Goal: Task Accomplishment & Management: Use online tool/utility

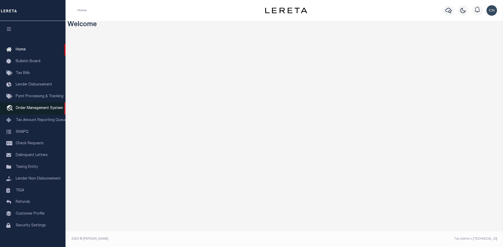
click at [36, 110] on span "Order Management System" at bounding box center [39, 109] width 47 height 4
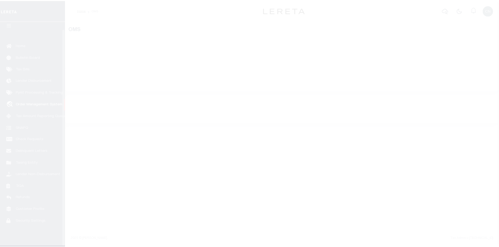
scroll to position [8, 0]
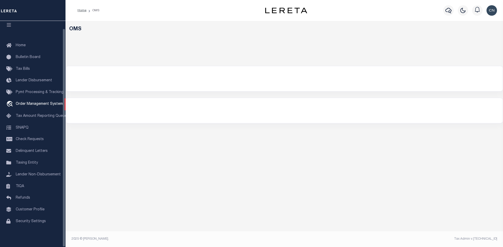
select select "200"
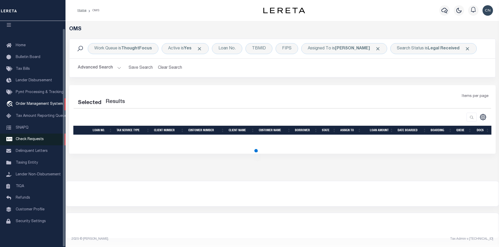
select select "200"
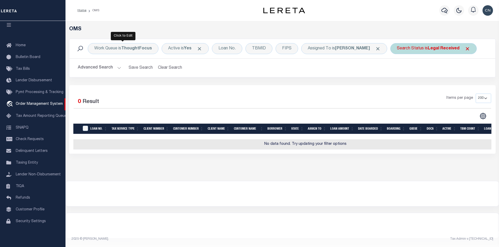
click at [428, 51] on b "Legal Received" at bounding box center [444, 49] width 32 height 4
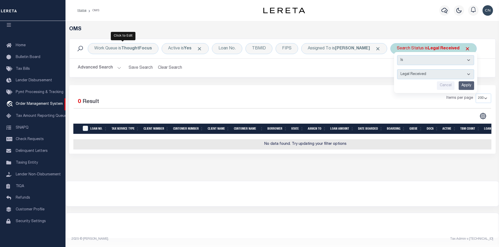
click at [397, 79] on select "Automated Search Bad Parcel Complete Duplicate Parcel High Dollar Reporting In …" at bounding box center [435, 74] width 77 height 10
select select "IP"
click at [397, 79] on select "Automated Search Bad Parcel Complete Duplicate Parcel High Dollar Reporting In …" at bounding box center [435, 74] width 77 height 10
click at [458, 90] on input "Apply" at bounding box center [465, 85] width 15 height 9
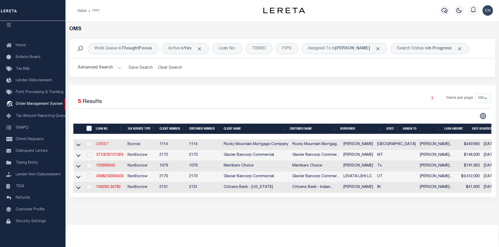
click at [98, 146] on link "228027" at bounding box center [102, 145] width 13 height 4
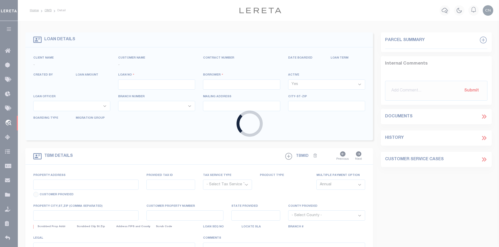
type input "228027"
type input "STANLEY H OSINSKI JR"
select select
type input "10/06/2025"
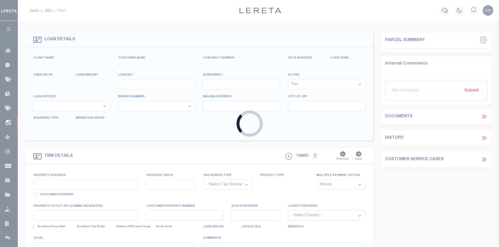
select select "10"
select select "Escrow"
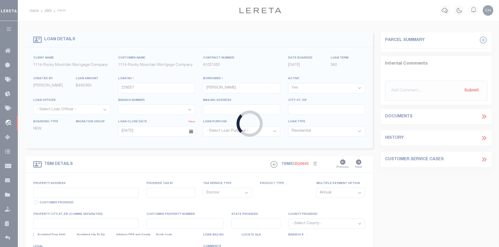
type input "3808 TRACE PLACE"
type input "T28709103603000"
select select
type input "EL PASO TX 79938"
type input "TX"
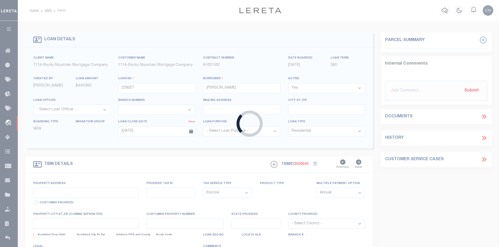
type textarea "Lot 30 in Block 36 of TIERRA DEL ESTE UNIT 91 an addition in El Paso County Tex…"
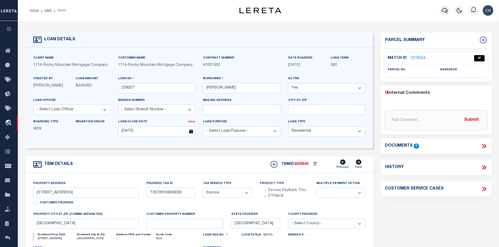
click at [413, 59] on link "2278354" at bounding box center [418, 58] width 15 height 5
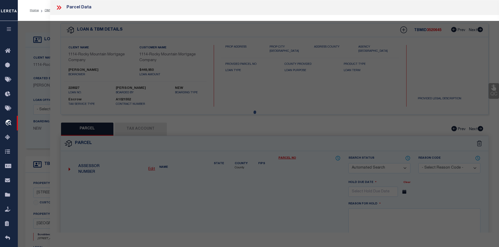
checkbox input "false"
select select "IP"
checkbox input "false"
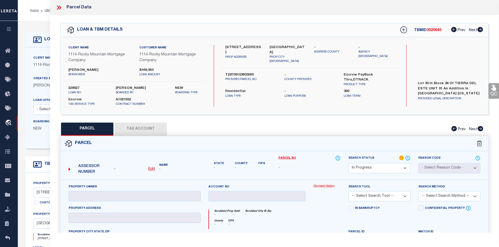
drag, startPoint x: 485, startPoint y: 14, endPoint x: 360, endPoint y: 9, distance: 125.3
click at [360, 9] on div "Parcel Data" at bounding box center [274, 7] width 449 height 15
drag, startPoint x: 225, startPoint y: 47, endPoint x: 260, endPoint y: 47, distance: 35.1
click at [260, 47] on div "3808 TRACE PLACE PROP ADDRESS" at bounding box center [243, 54] width 45 height 19
copy label "3808 TRACE PLACE"
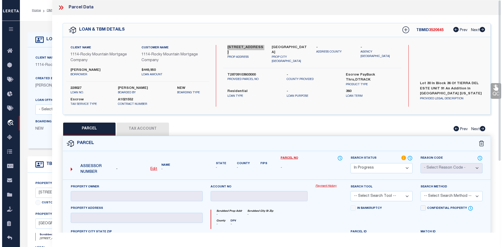
scroll to position [52, 0]
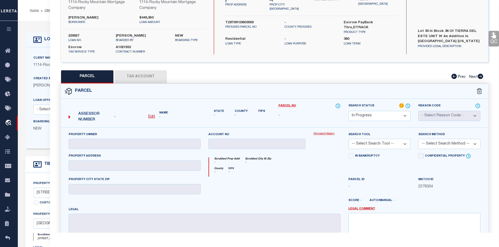
click at [153, 117] on u "Edit" at bounding box center [151, 117] width 7 height 4
select select "IP"
type textarea "-"
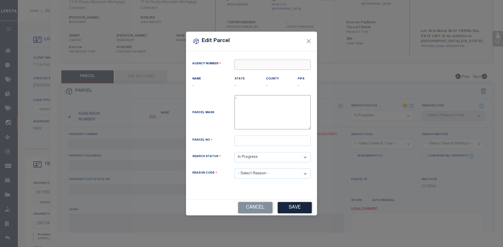
click at [247, 65] on input "text" at bounding box center [272, 65] width 76 height 10
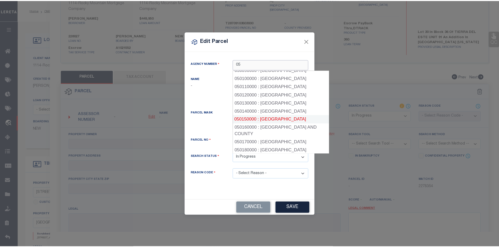
scroll to position [131, 0]
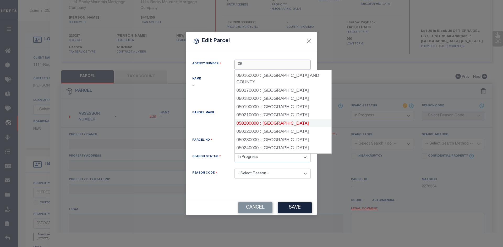
click at [282, 119] on div "050200000 : EL PASO COUNTY" at bounding box center [283, 123] width 97 height 8
type input "050200000"
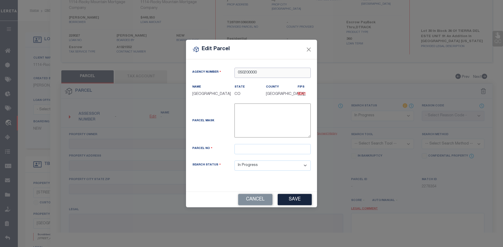
type input "050200000"
click at [242, 147] on input "text" at bounding box center [272, 149] width 76 height 10
paste input "T28709103603000"
type input "T28709103603000"
click at [295, 201] on button "Save" at bounding box center [295, 199] width 34 height 11
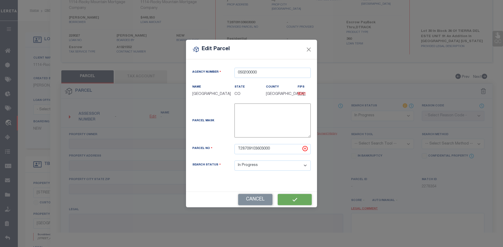
select select "IP"
checkbox input "false"
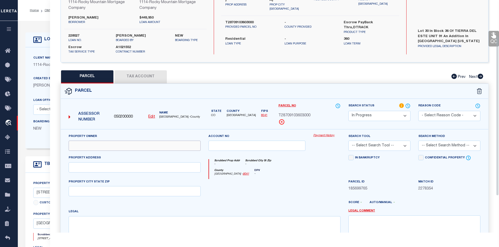
click at [91, 146] on input "text" at bounding box center [135, 146] width 132 height 10
paste input "ZIA HOMES OF EL PASO LLC"
type input "ZIA HOMES OF EL PASO LLC"
click at [90, 166] on input "text" at bounding box center [135, 168] width 132 height 10
paste input "3808 TRACE"
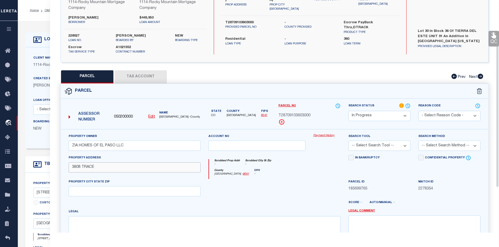
click at [102, 166] on input "3808 TRACE" at bounding box center [135, 168] width 132 height 10
paste input "PL"
type input "3808 TRACE PL"
click at [94, 192] on input "text" at bounding box center [135, 191] width 132 height 10
paste input "EL PASO, TX 79938"
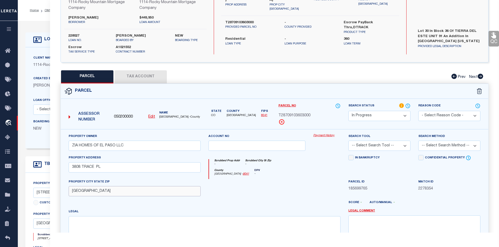
scroll to position [79, 0]
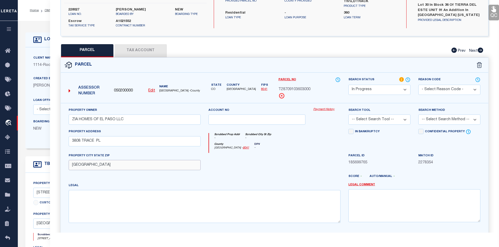
type input "EL PASO, TX 79938"
click at [99, 204] on textarea at bounding box center [205, 206] width 272 height 33
paste textarea "BLK 36 TIERRA DEL ESTE #91 LOT 30"
type textarea "BLK 36 TIERRA DEL ESTE #91 LOT 30"
click at [407, 118] on select "-- Select Search Tool -- 3rd Party Website Agency File Agency Website ATLS CNV-…" at bounding box center [379, 120] width 62 height 10
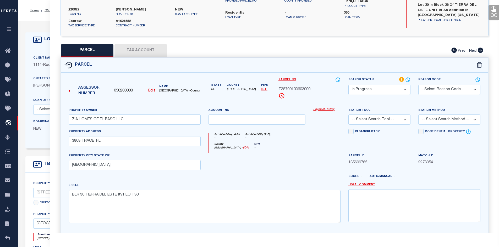
select select "AGW"
click at [348, 115] on select "-- Select Search Tool -- 3rd Party Website Agency File Agency Website ATLS CNV-…" at bounding box center [379, 120] width 62 height 10
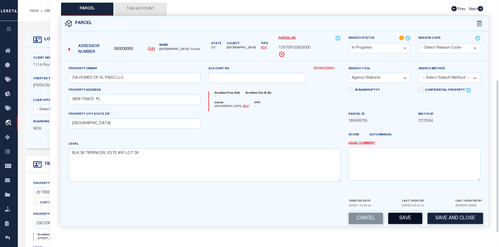
click at [407, 218] on button "Save" at bounding box center [405, 218] width 34 height 11
select select "AS"
select select
checkbox input "false"
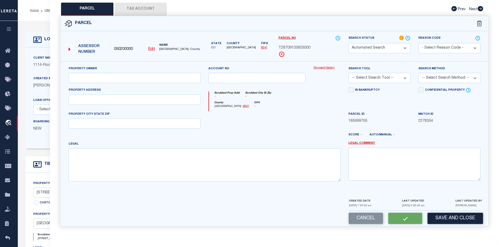
select select "IP"
type input "ZIA HOMES OF EL PASO LLC"
select select "AGW"
type input "3808 TRACE PL"
type input "EL PASO, TX 79938"
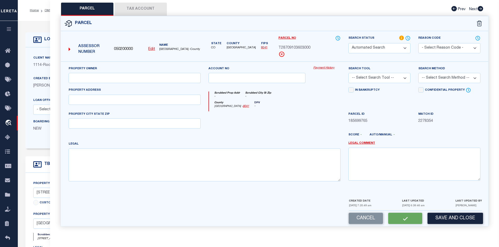
type textarea "BLK 36 TIERRA DEL ESTE #91 LOT 30"
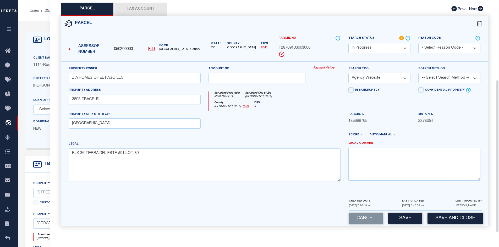
scroll to position [69, 0]
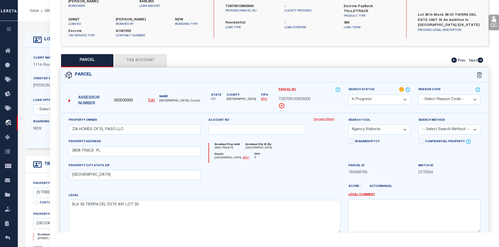
click at [132, 60] on button "Tax Account" at bounding box center [140, 60] width 52 height 13
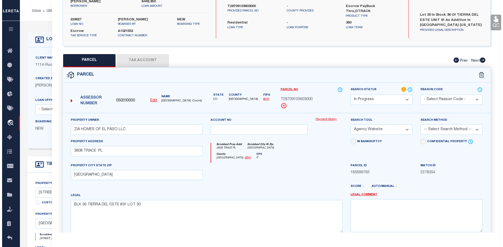
scroll to position [0, 0]
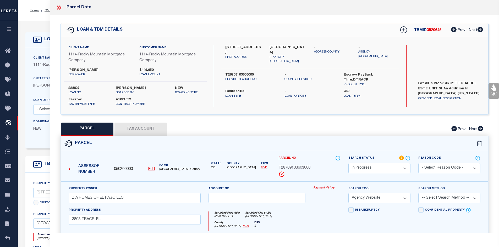
select select "100"
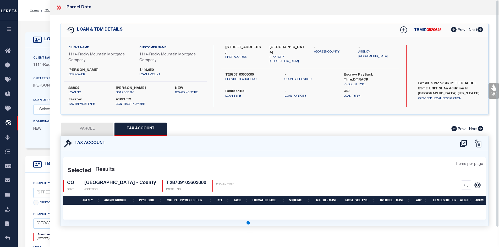
select select "100"
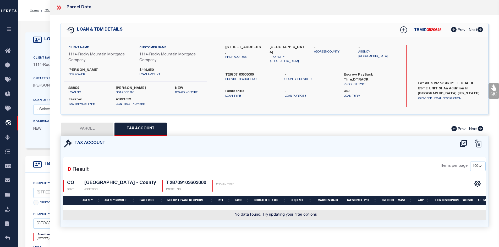
click at [378, 158] on div "Selected 0 Result Items per page 10 25 50 100 CO STATE ASSESSOR" at bounding box center [274, 189] width 423 height 63
click at [463, 143] on icon at bounding box center [463, 143] width 7 height 7
select select "100"
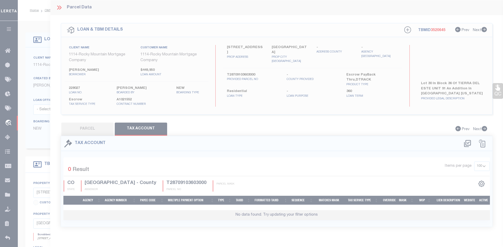
select select "100"
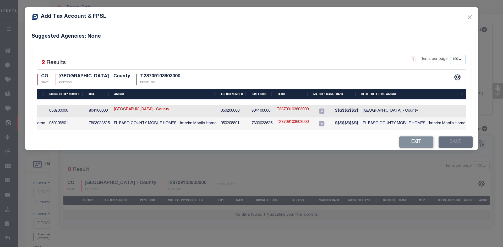
scroll to position [0, 50]
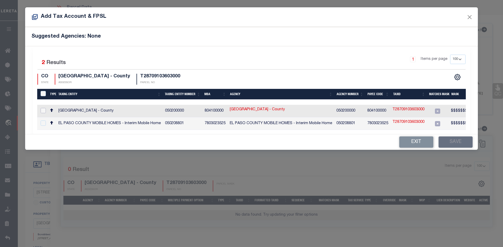
click at [42, 109] on input "checkbox" at bounding box center [43, 110] width 5 height 5
checkbox input "true"
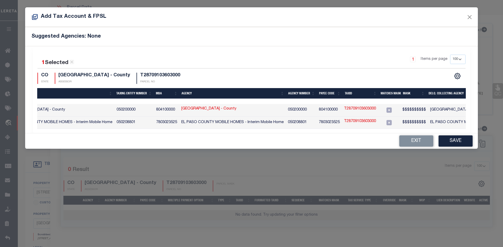
click at [357, 110] on link "T28709103603000" at bounding box center [360, 109] width 32 height 6
type input "T28709103603000"
type textarea "$$$$$$$$$$"
checkbox input "false"
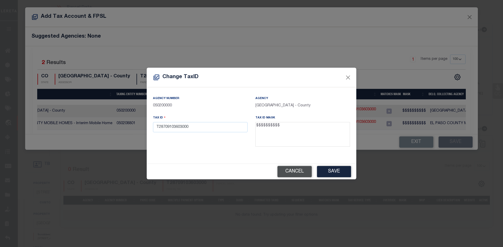
click at [287, 170] on button "Cancel" at bounding box center [294, 171] width 34 height 11
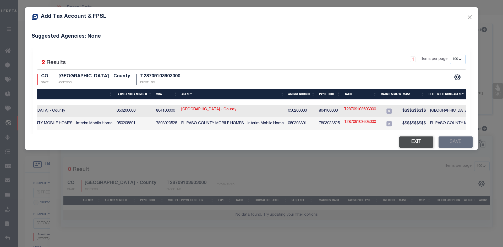
click at [414, 146] on button "Exit" at bounding box center [416, 142] width 34 height 11
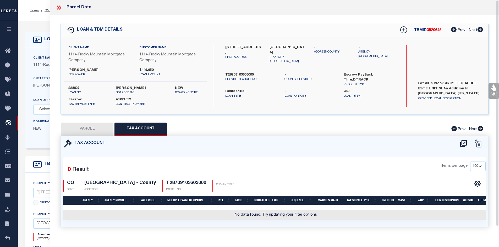
click at [84, 130] on button "PARCEL" at bounding box center [87, 129] width 52 height 13
select select "AS"
select select
checkbox input "false"
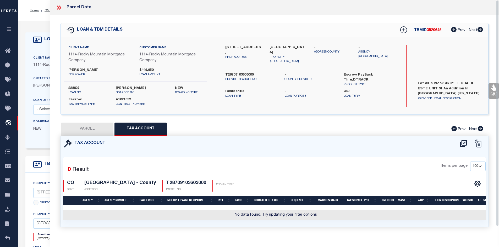
select select "IP"
type input "ZIA HOMES OF EL PASO LLC"
select select "AGW"
type input "3808 TRACE PL"
type input "EL PASO, TX 79938"
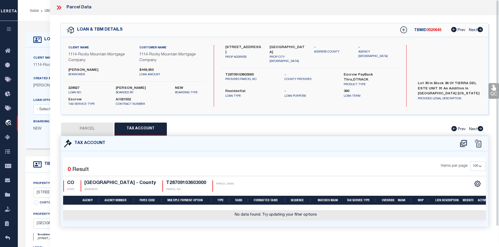
type textarea "BLK 36 TIERRA DEL ESTE #91 LOT 30"
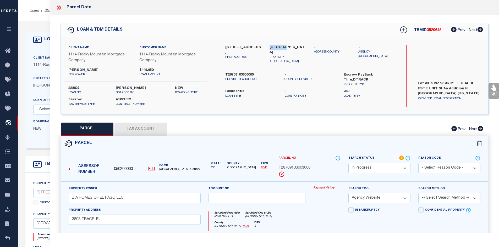
drag, startPoint x: 270, startPoint y: 46, endPoint x: 284, endPoint y: 46, distance: 14.4
click at [284, 46] on label "EL PASO TX 79938" at bounding box center [287, 50] width 37 height 10
copy label "EL PASO"
click at [59, 8] on icon at bounding box center [58, 7] width 2 height 4
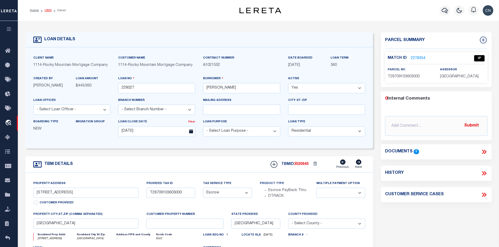
click at [46, 10] on link "OMS" at bounding box center [48, 10] width 7 height 3
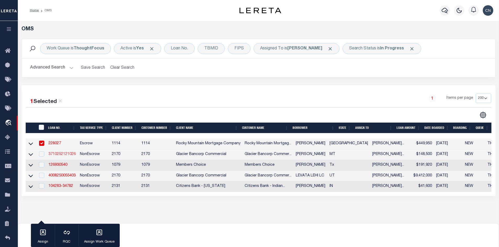
click at [62, 155] on link "3710252121026" at bounding box center [61, 155] width 27 height 4
type input "3710252121026"
type input "NED A CABRERA"
select select
type input "2830 ARROWHEAD MEADOWS DR"
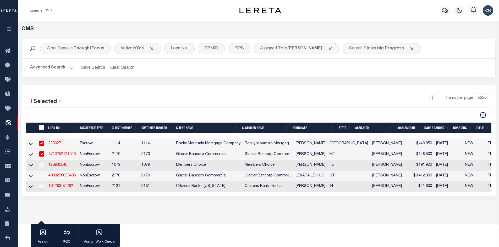
type input "BILLINGS MT 59102-0168"
type input "10/02/2025"
select select "NonEscrow"
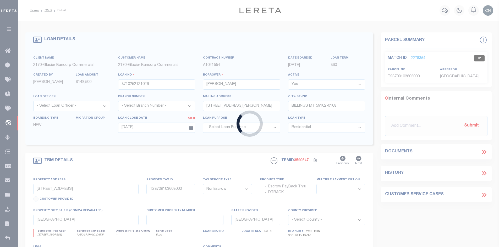
type input "2830 ARROWHEAD MEADOWS DR"
type input "A34454L"
select select
type input "BILLINGS MT 59102-0168"
type input "MT"
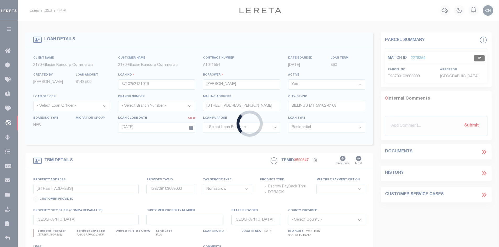
type textarea "Unit 12, of Arrowhead Meadows Townhomes, a Townhome project located on Tract 3A…"
select select "4573"
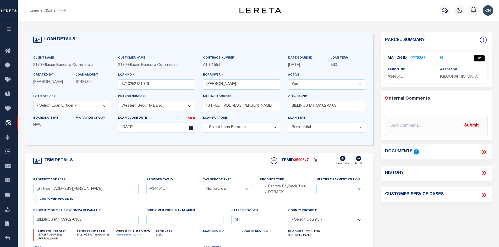
click at [415, 58] on link "2278357" at bounding box center [418, 58] width 15 height 5
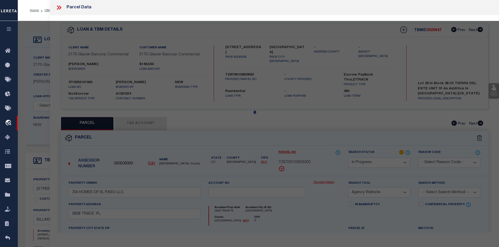
select select "AS"
select select
checkbox input "false"
select select "IP"
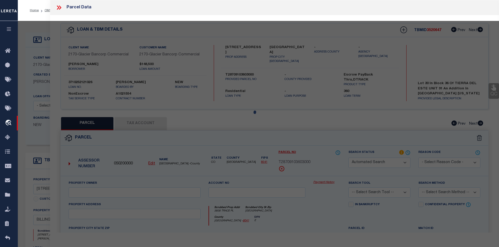
type input "CABRERA, NED A & MARGARET E"
select select "ATL"
select select "ADD"
type input "2830 ARROWHEAD MEADOWS DR"
checkbox input "false"
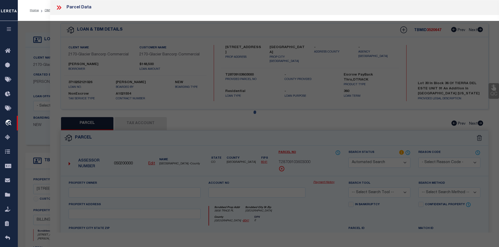
type input "BILLINGS, MT 59102"
type textarea "ARROWHEAD MEADOWS TOWNHOMES (13), S34, T01 N, R25 E, UNIT 12, 8.333% COMMON ARE…"
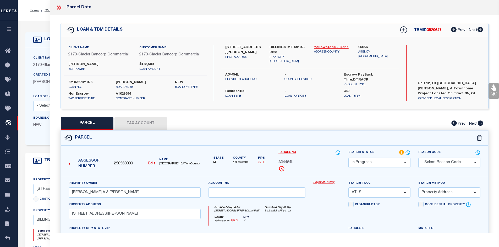
click at [325, 46] on link "Yellowstone - 30111" at bounding box center [332, 47] width 37 height 5
drag, startPoint x: 224, startPoint y: 46, endPoint x: 257, endPoint y: 46, distance: 33.0
click at [257, 46] on div "2830 ARROWHEAD MEADOWS DR PROP ADDRESS" at bounding box center [243, 54] width 45 height 19
copy label "2830 ARROWHEAD"
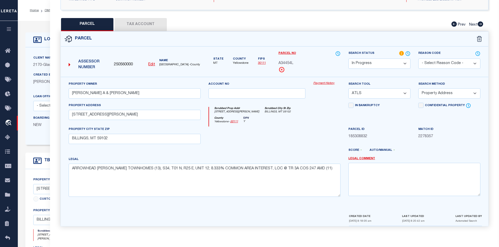
scroll to position [52, 0]
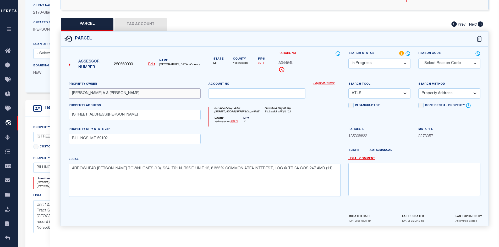
click at [92, 93] on input "CABRERA, NED A & MARGARET E" at bounding box center [135, 94] width 132 height 10
click at [151, 93] on input "CABRERA,NED A & MARGARET E" at bounding box center [135, 94] width 132 height 10
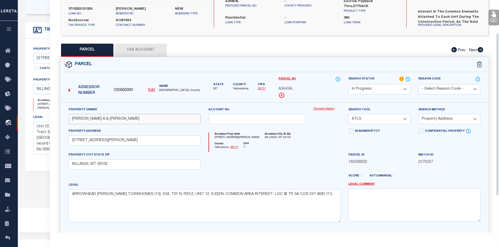
scroll to position [21, 0]
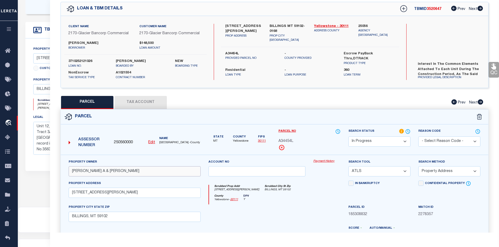
type input "CABRERA,NED A & MARGARET E"
click at [405, 169] on select "-- Select Search Tool -- 3rd Party Website Agency File Agency Website ATLS CNV-…" at bounding box center [379, 172] width 62 height 10
select select "AGW"
click at [348, 167] on select "-- Select Search Tool -- 3rd Party Website Agency File Agency Website ATLS CNV-…" at bounding box center [379, 172] width 62 height 10
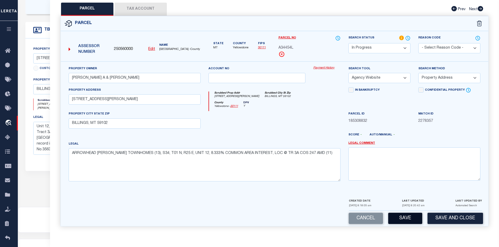
click at [407, 221] on button "Save" at bounding box center [405, 218] width 34 height 11
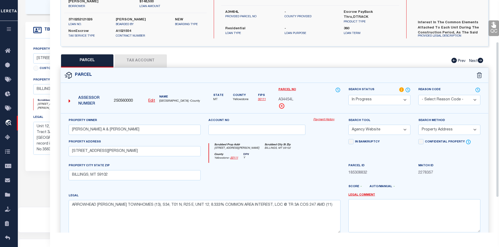
select select "AS"
select select
checkbox input "false"
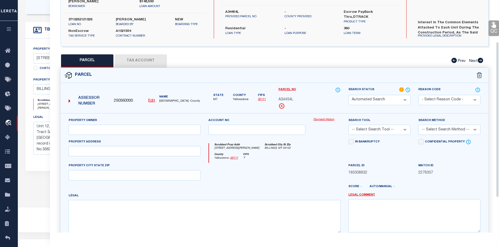
select select "IP"
type input "CABRERA,NED A & MARGARET E"
select select "AGW"
select select "ADD"
type input "2830 ARROWHEAD MEADOWS DR"
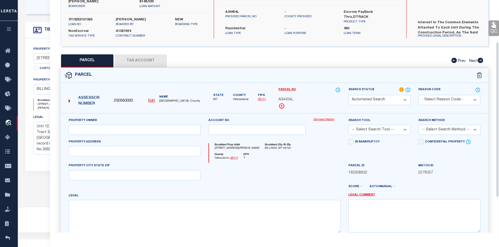
type input "BILLINGS, MT 59102"
type textarea "ARROWHEAD MEADOWS TOWNHOMES (13), S34, T01 N, R25 E, UNIT 12, 8.333% COMMON ARE…"
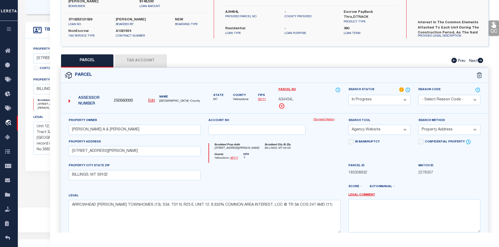
click at [128, 62] on button "Tax Account" at bounding box center [140, 60] width 52 height 13
select select "100"
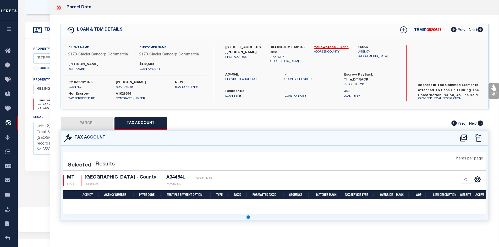
scroll to position [0, 0]
select select "100"
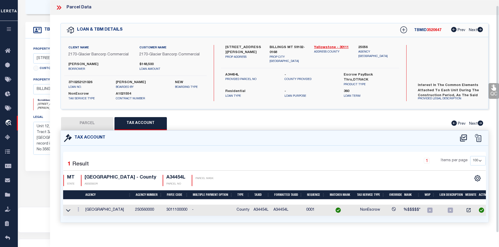
scroll to position [5, 0]
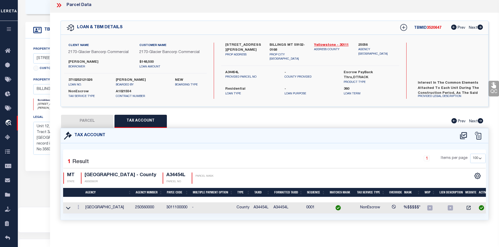
click at [89, 117] on button "PARCEL" at bounding box center [87, 121] width 52 height 13
select select "AS"
select select
checkbox input "false"
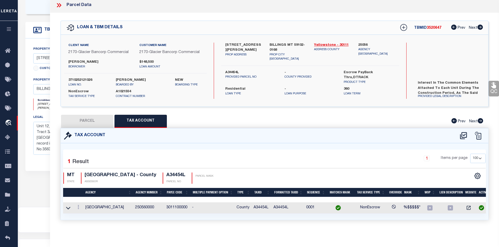
checkbox input "false"
select select "IP"
type input "CABRERA,NED A & MARGARET E"
select select "AGW"
select select "ADD"
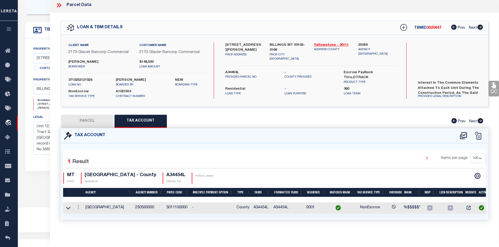
type input "2830 ARROWHEAD MEADOWS DR"
type input "BILLINGS, MT 59102"
type textarea "ARROWHEAD MEADOWS TOWNHOMES (13), S34, T01 N, R25 E, UNIT 12, 8.333% COMMON ARE…"
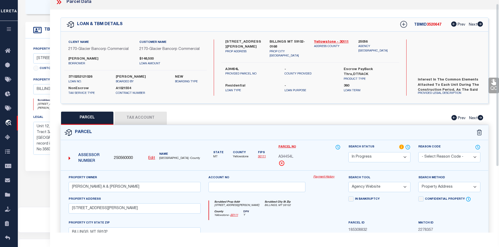
click at [471, 187] on select "-- Select Search Method -- Property Address Legal Liability Info Provided" at bounding box center [449, 187] width 62 height 10
select select "LEG"
click at [418, 182] on select "-- Select Search Method -- Property Address Legal Liability Info Provided" at bounding box center [449, 187] width 62 height 10
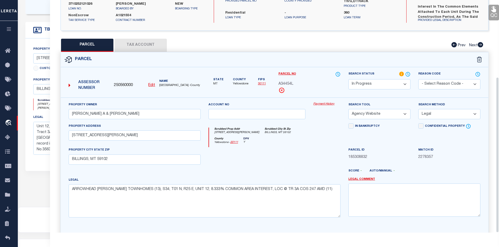
scroll to position [115, 0]
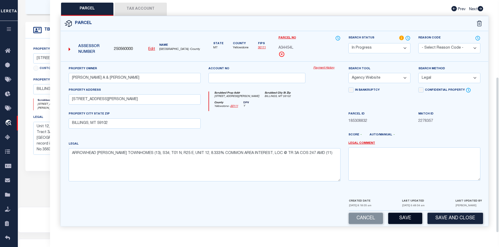
click at [406, 221] on button "Save" at bounding box center [405, 218] width 34 height 11
select select "AS"
select select
checkbox input "false"
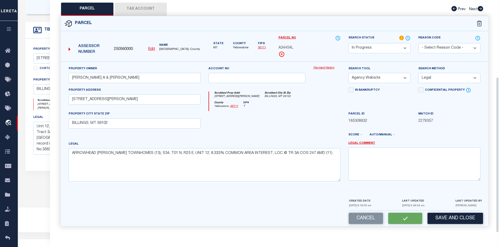
checkbox input "false"
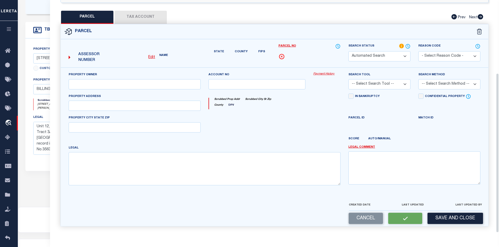
select select "IP"
type input "CABRERA,NED A & MARGARET E"
select select "AGW"
select select "LEG"
type input "2830 ARROWHEAD MEADOWS DR"
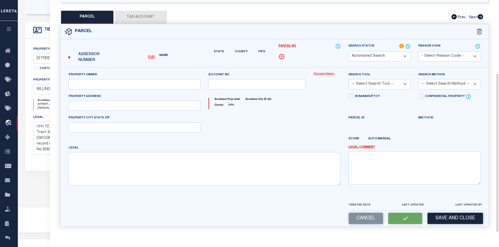
type input "BILLINGS, MT 59102"
type textarea "ARROWHEAD MEADOWS TOWNHOMES (13), S34, T01 N, R25 E, UNIT 12, 8.333% COMMON ARE…"
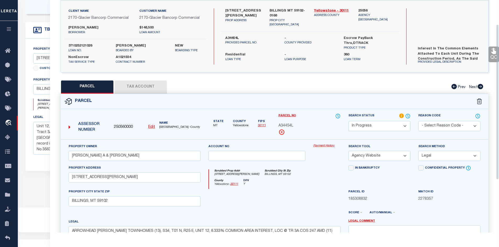
scroll to position [0, 0]
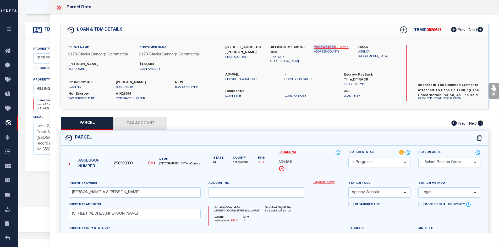
drag, startPoint x: 313, startPoint y: 46, endPoint x: 334, endPoint y: 47, distance: 21.0
click at [334, 47] on div "Yellowstone - 30111 ADDRESS COUNTY" at bounding box center [332, 54] width 45 height 19
copy link "Yellowstone"
click at [130, 123] on button "Tax Account" at bounding box center [140, 123] width 52 height 13
select select "100"
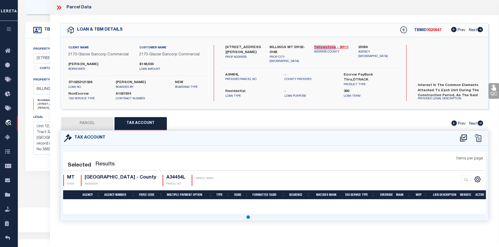
select select "100"
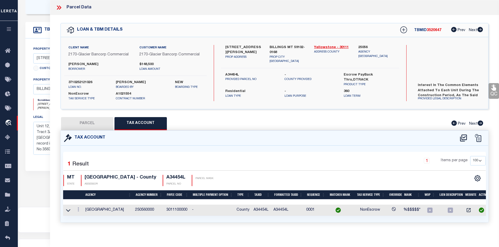
click at [258, 209] on td "A34454L" at bounding box center [261, 210] width 20 height 11
copy td "A34454L"
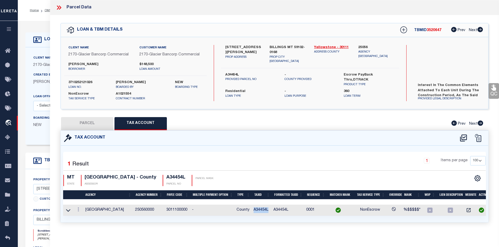
click at [91, 123] on button "PARCEL" at bounding box center [87, 123] width 52 height 13
select select "AS"
select select
checkbox input "false"
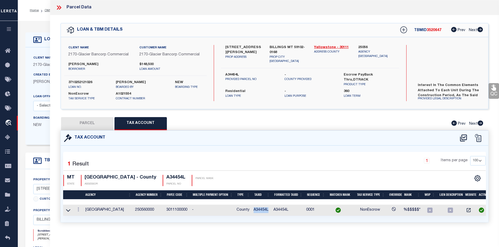
checkbox input "false"
select select "IP"
type input "CABRERA,NED A & MARGARET E"
select select "AGW"
select select "LEG"
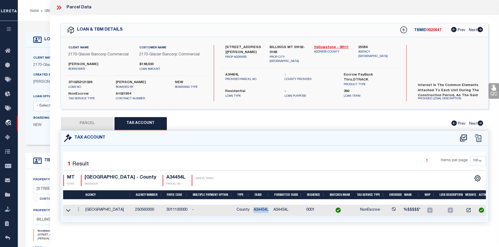
type input "2830 ARROWHEAD MEADOWS DR"
type input "BILLINGS, MT 59102"
type textarea "ARROWHEAD MEADOWS TOWNHOMES (13), S34, T01 N, R25 E, UNIT 12, 8.333% COMMON ARE…"
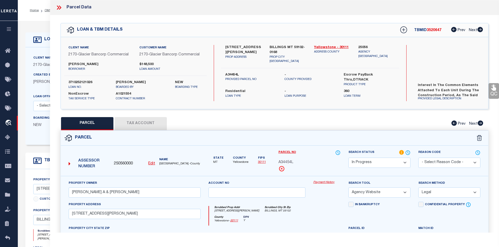
scroll to position [100, 0]
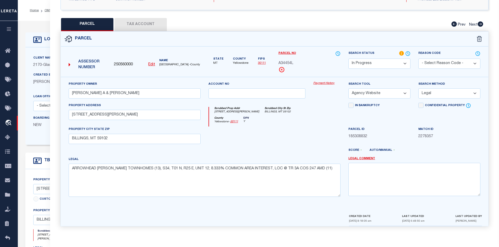
click at [133, 24] on button "Tax Account" at bounding box center [140, 24] width 52 height 13
select select "100"
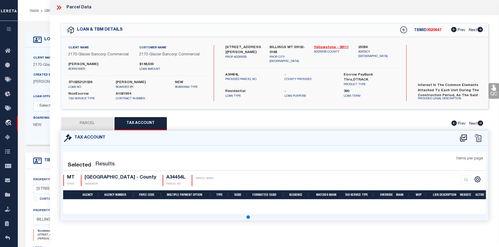
scroll to position [0, 0]
select select "100"
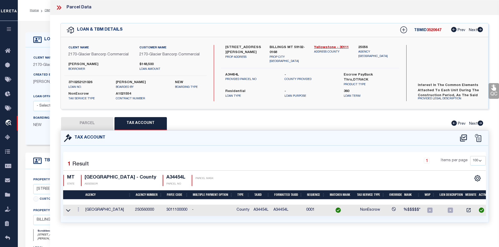
click at [59, 6] on icon at bounding box center [59, 7] width 7 height 7
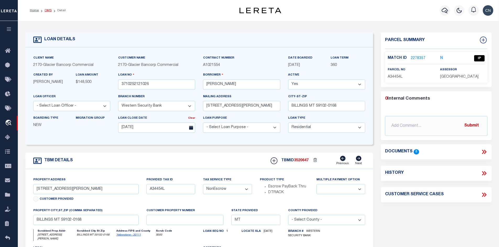
click at [48, 10] on link "OMS" at bounding box center [48, 10] width 7 height 3
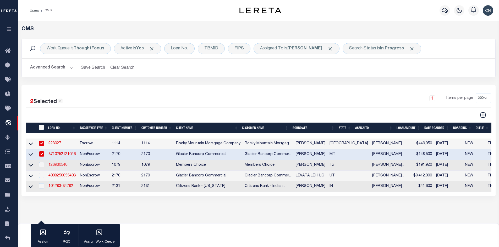
click at [61, 165] on link "126930540" at bounding box center [57, 165] width 19 height 4
type input "126930540"
type input "Aju Alex"
select select
type input "09/29/2025"
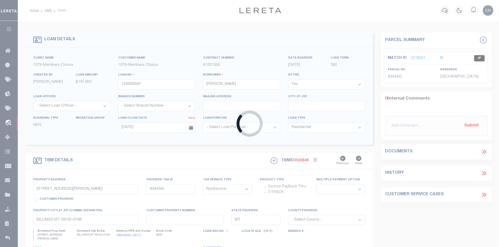
type input "Lot 93 The Landings"
select select
type input "Richland Tx 76681"
type input "Tx"
type textarea "BEING ALL THAT CERTAIN LOT TRACT OR PARCEL OF LAND LOCATED IN THE . T ROSS SURV…"
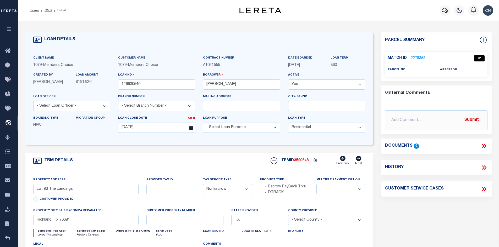
click at [417, 58] on link "2278358" at bounding box center [418, 58] width 15 height 5
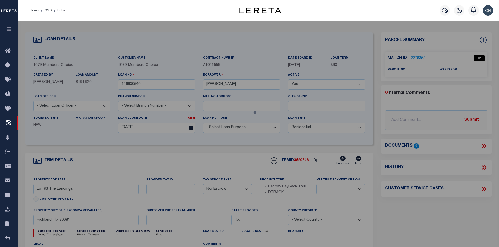
select select "AS"
select select
checkbox input "false"
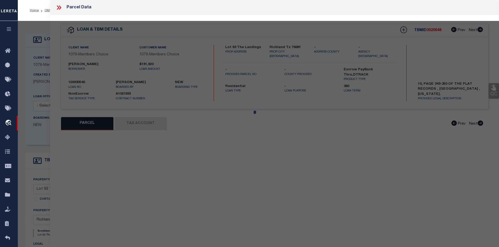
select select "IP"
checkbox input "false"
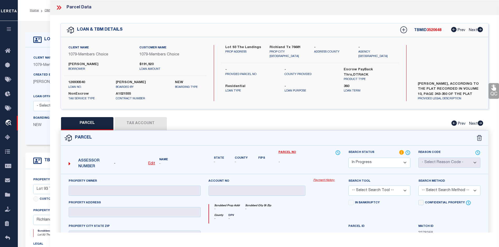
click at [59, 7] on icon at bounding box center [58, 7] width 2 height 4
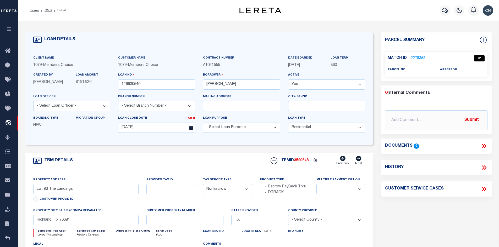
click at [418, 58] on link "2278358" at bounding box center [418, 58] width 15 height 5
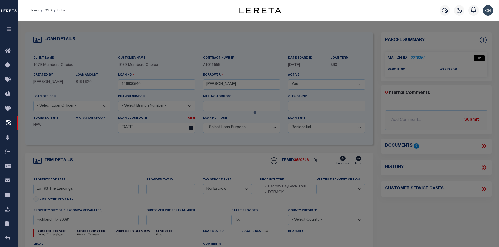
select select "AS"
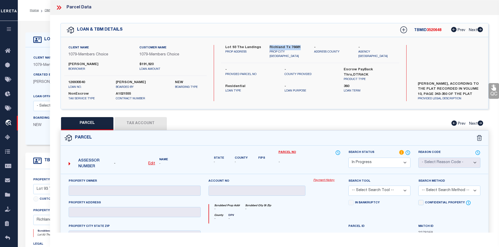
drag, startPoint x: 268, startPoint y: 46, endPoint x: 299, endPoint y: 48, distance: 31.2
click at [299, 48] on div "Richland Tx 76681 PROP CITY ST ZIP" at bounding box center [288, 52] width 45 height 14
drag, startPoint x: 225, startPoint y: 46, endPoint x: 258, endPoint y: 47, distance: 33.6
click at [258, 47] on div "Lot 93 The Landings PROP ADDRESS" at bounding box center [243, 52] width 45 height 14
copy label "Lot 93 The Landings"
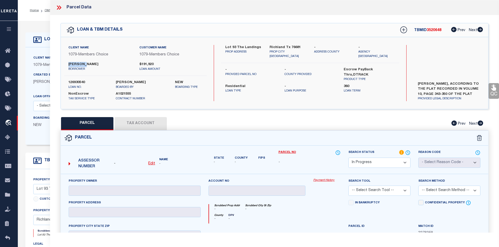
drag, startPoint x: 68, startPoint y: 63, endPoint x: 85, endPoint y: 63, distance: 16.5
click at [85, 63] on label "Aju Alex" at bounding box center [99, 64] width 63 height 5
copy label "Aju Alex"
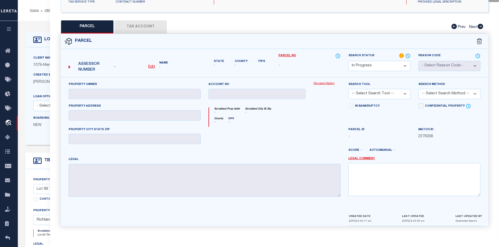
scroll to position [0, 0]
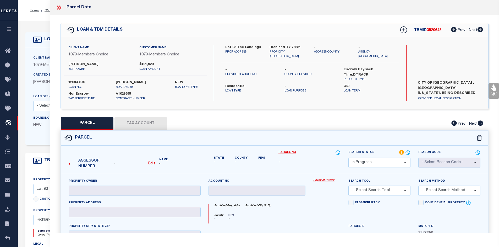
click at [58, 8] on icon at bounding box center [58, 7] width 2 height 4
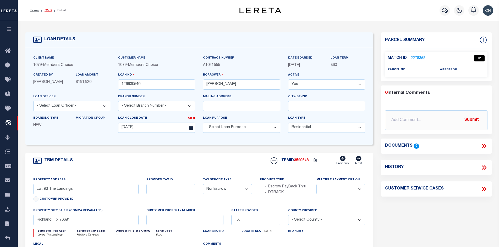
click at [46, 11] on link "OMS" at bounding box center [48, 10] width 7 height 3
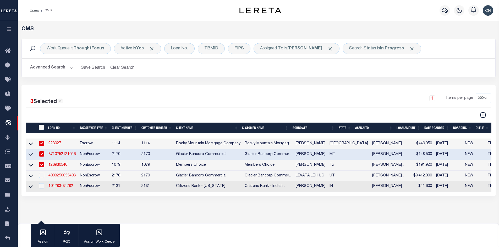
click at [64, 175] on link "4008250055403" at bounding box center [61, 176] width 27 height 4
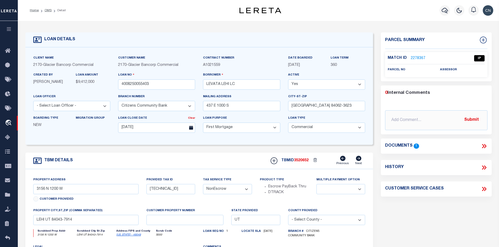
click at [484, 145] on icon at bounding box center [483, 146] width 7 height 7
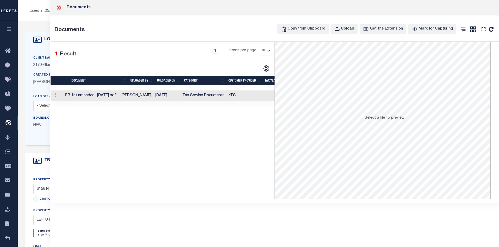
click at [119, 97] on td "PR 1st amended- 9.29.2025.pdf" at bounding box center [91, 96] width 57 height 11
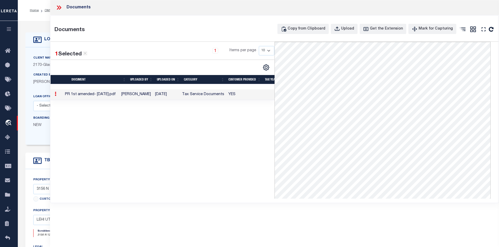
click at [59, 9] on icon at bounding box center [59, 7] width 7 height 7
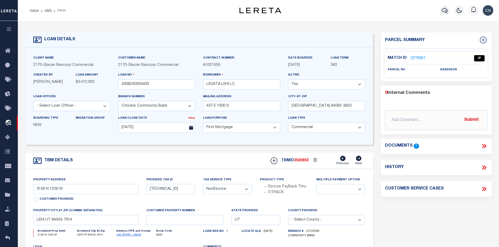
click at [414, 57] on link "2278367" at bounding box center [418, 58] width 15 height 5
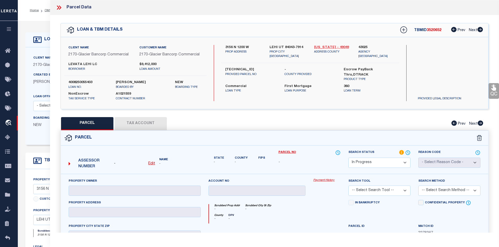
click at [321, 47] on link "Utah - 49049" at bounding box center [332, 47] width 37 height 5
drag, startPoint x: 224, startPoint y: 46, endPoint x: 252, endPoint y: 47, distance: 27.8
click at [252, 47] on div "3156 N 1200 W PROP ADDRESS" at bounding box center [243, 52] width 45 height 14
copy label "3156 N 1200 W"
drag, startPoint x: 225, startPoint y: 64, endPoint x: 251, endPoint y: 65, distance: 26.2
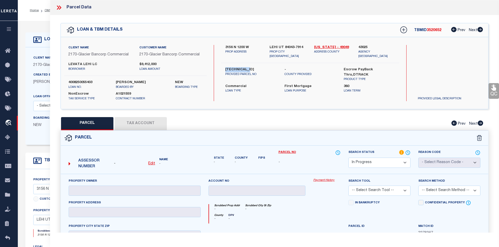
click at [251, 67] on label "46:964::0006" at bounding box center [250, 69] width 51 height 5
copy label "46:964::0006"
drag, startPoint x: 69, startPoint y: 63, endPoint x: 98, endPoint y: 62, distance: 29.6
click at [98, 62] on label "LEVATA LEHI LC" at bounding box center [99, 64] width 63 height 5
copy label "LEVATA LEHI LC"
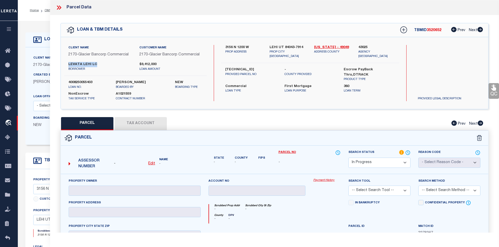
click at [151, 164] on u "Edit" at bounding box center [151, 164] width 7 height 4
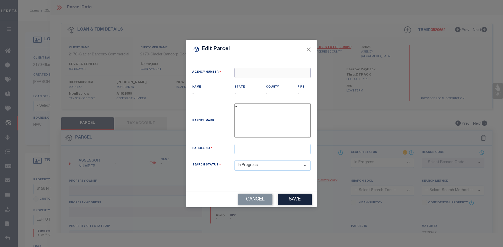
click at [247, 74] on input "text" at bounding box center [272, 73] width 76 height 10
click at [270, 81] on div "430250000 : UTAH COUNTY" at bounding box center [272, 85] width 76 height 15
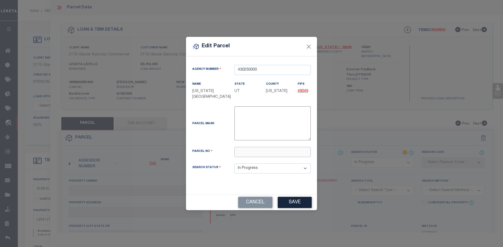
click at [245, 149] on input "text" at bounding box center [272, 152] width 76 height 10
paste input "46:964:0007"
click at [296, 203] on button "Save" at bounding box center [295, 202] width 34 height 11
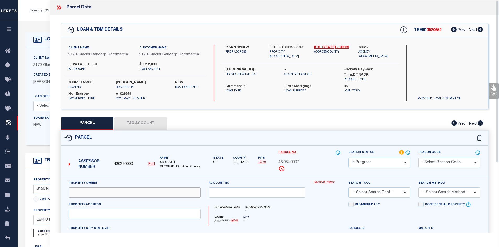
click at [87, 191] on input "text" at bounding box center [135, 193] width 132 height 10
paste input "LEVATA LEHI LC"
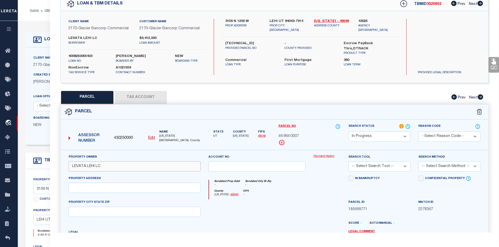
click at [80, 167] on input "LEVATA LEHI LC" at bounding box center [135, 167] width 132 height 10
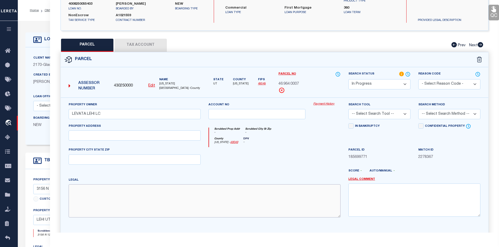
click at [90, 192] on textarea at bounding box center [205, 201] width 272 height 33
paste textarea "COM E 557.95 FT & S 35.5 FT FR W 1/4 COR. SEC. 32, T4S, R1E, SLB&M.; S 2 DEG 42…"
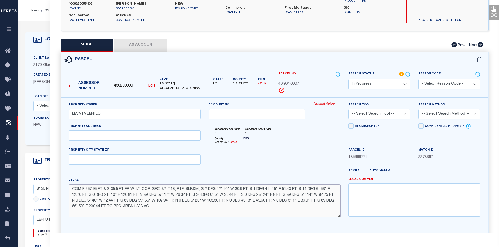
click at [71, 190] on textarea "COM E 557.95 FT & S 35.5 FT FR W 1/4 COR. SEC. 32, T4S, R1E, SLB&M.; S 2 DEG 42…" at bounding box center [205, 201] width 272 height 33
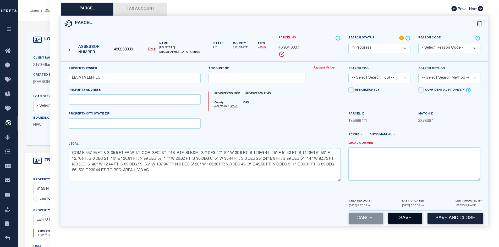
click at [402, 221] on button "Save" at bounding box center [405, 218] width 34 height 11
click at [404, 78] on select "-- Select Search Tool -- 3rd Party Website Agency File Agency Website ATLS CNV-…" at bounding box center [379, 78] width 62 height 10
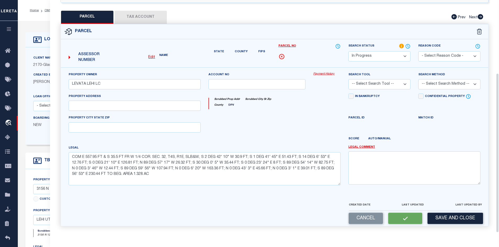
scroll to position [100, 0]
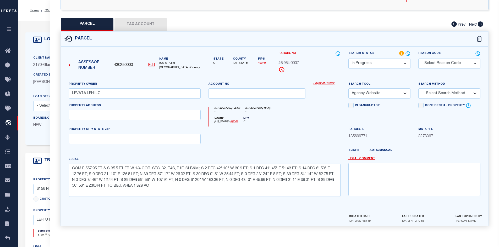
click at [348, 89] on select "-- Select Search Tool -- 3rd Party Website Agency File Agency Website ATLS CNV-…" at bounding box center [379, 94] width 62 height 10
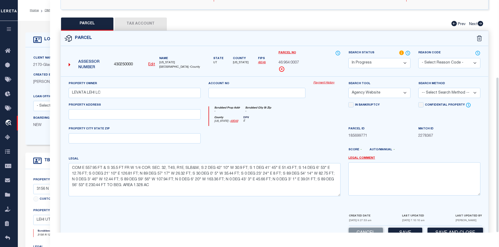
scroll to position [115, 0]
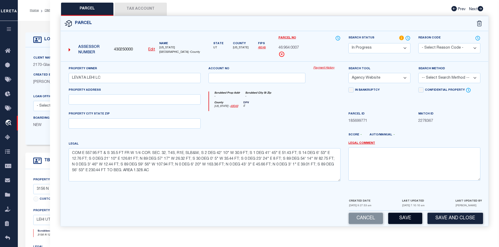
click at [408, 218] on button "Save" at bounding box center [405, 218] width 34 height 11
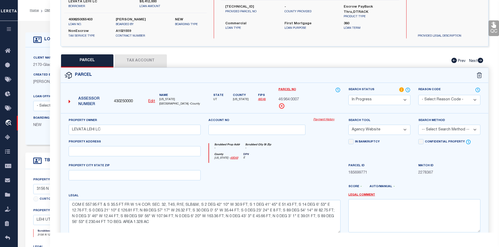
click at [140, 62] on button "Tax Account" at bounding box center [140, 60] width 52 height 13
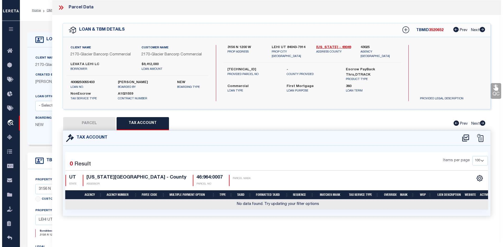
scroll to position [0, 0]
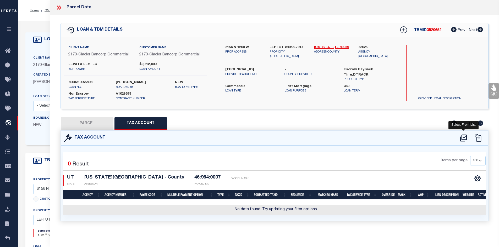
click at [464, 137] on icon at bounding box center [463, 138] width 7 height 7
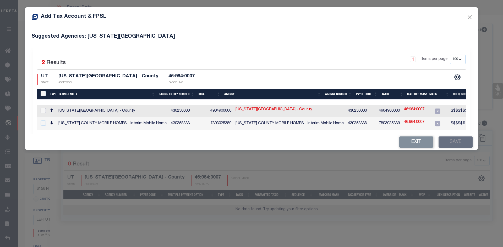
click at [42, 109] on input "checkbox" at bounding box center [43, 110] width 5 height 5
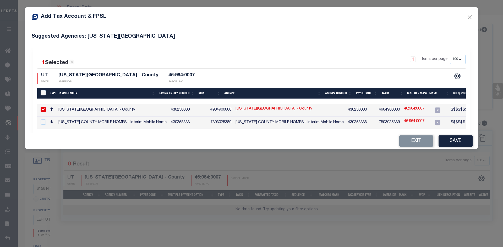
click at [404, 109] on link "46:964:0007" at bounding box center [414, 109] width 20 height 6
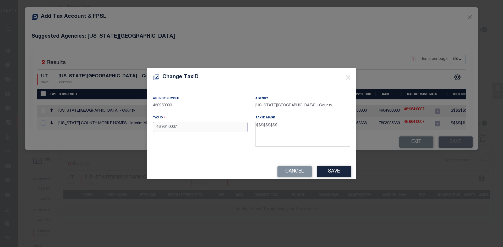
click at [169, 127] on input "46:964:0007" at bounding box center [200, 127] width 95 height 10
click at [162, 127] on input "46:9640007" at bounding box center [200, 127] width 95 height 10
click at [336, 173] on button "Save" at bounding box center [334, 171] width 34 height 11
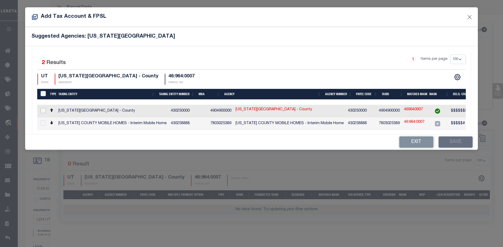
click at [42, 110] on input "checkbox" at bounding box center [43, 110] width 5 height 5
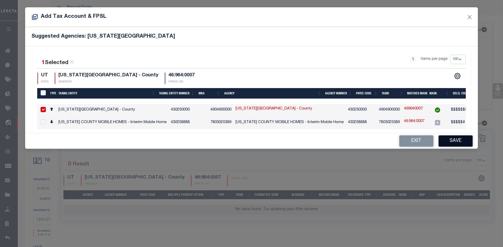
click at [458, 147] on button "Save" at bounding box center [455, 141] width 34 height 11
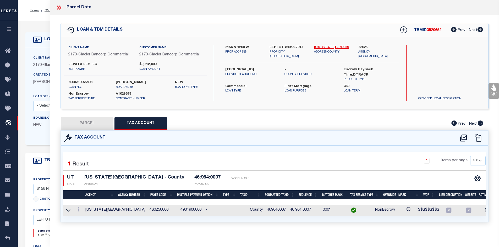
click at [88, 123] on button "PARCEL" at bounding box center [87, 123] width 52 height 13
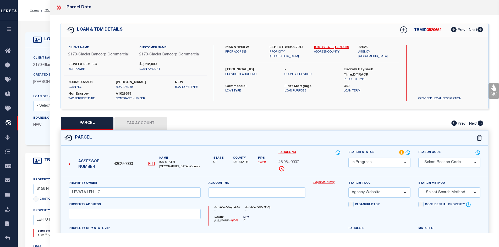
scroll to position [79, 0]
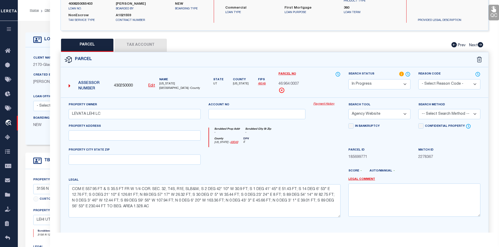
click at [474, 114] on select "-- Select Search Method -- Property Address Legal Liability Info Provided" at bounding box center [449, 114] width 62 height 10
click at [418, 109] on select "-- Select Search Method -- Property Address Legal Liability Info Provided" at bounding box center [449, 114] width 62 height 10
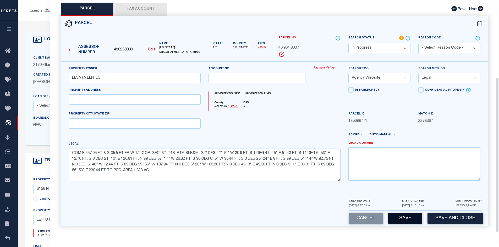
click at [407, 216] on button "Save" at bounding box center [405, 218] width 34 height 11
click at [138, 7] on button "Tax Account" at bounding box center [140, 9] width 52 height 13
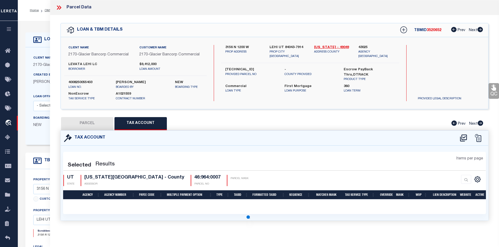
scroll to position [0, 0]
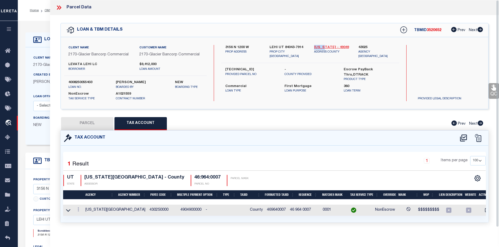
drag, startPoint x: 312, startPoint y: 45, endPoint x: 322, endPoint y: 46, distance: 9.7
click at [322, 46] on div "Utah - 49049 ADDRESS COUNTY" at bounding box center [332, 52] width 45 height 14
click at [428, 30] on span "3520652" at bounding box center [434, 31] width 15 height 4
click at [265, 210] on td "469640007" at bounding box center [276, 210] width 23 height 11
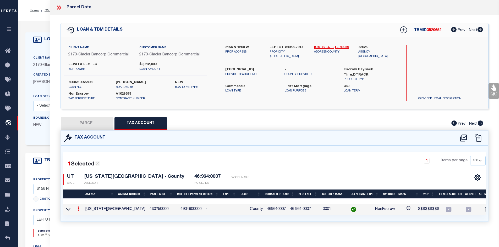
click at [265, 210] on td "469640007" at bounding box center [276, 209] width 23 height 11
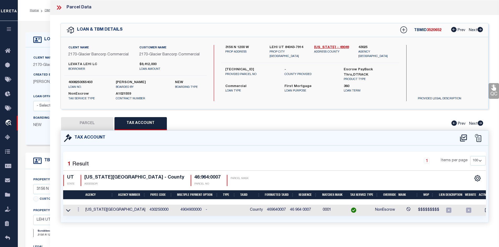
click at [58, 8] on icon at bounding box center [58, 7] width 2 height 4
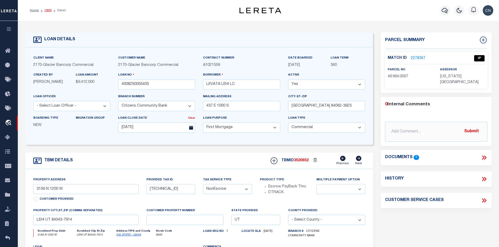
click at [47, 9] on link "OMS" at bounding box center [48, 10] width 7 height 3
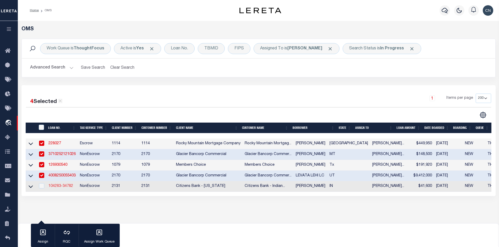
click at [60, 188] on link "104283-34782" at bounding box center [60, 187] width 25 height 4
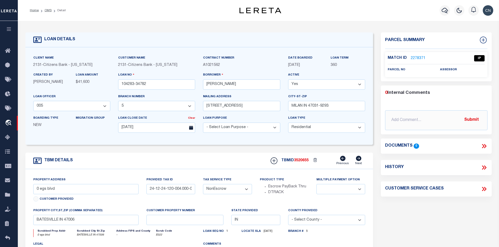
click at [418, 57] on link "2278371" at bounding box center [418, 58] width 15 height 5
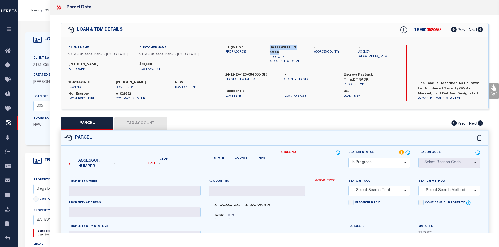
drag, startPoint x: 269, startPoint y: 45, endPoint x: 305, endPoint y: 46, distance: 35.4
click at [305, 46] on div "BATESVILLE IN 47006 PROP CITY ST ZIP" at bounding box center [288, 54] width 45 height 19
click at [317, 57] on div "0 egs blvd PROP ADDRESS BATESVILLE IN 47006 PROP CITY ST ZIP - ADDRESS COUNTY -" at bounding box center [310, 56] width 178 height 23
drag, startPoint x: 225, startPoint y: 46, endPoint x: 247, endPoint y: 48, distance: 22.1
click at [247, 48] on label "0 egs blvd" at bounding box center [243, 47] width 37 height 5
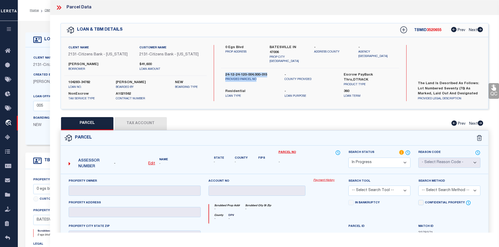
drag, startPoint x: 225, startPoint y: 65, endPoint x: 270, endPoint y: 68, distance: 44.6
click at [270, 73] on div "24-12-24-120-004.000-015 PROVIDED PARCEL NO" at bounding box center [250, 77] width 51 height 9
click at [263, 94] on p "Loan Type" at bounding box center [250, 96] width 51 height 4
drag, startPoint x: 225, startPoint y: 65, endPoint x: 270, endPoint y: 67, distance: 44.5
click at [270, 73] on label "24-12-24-120-004.000-015" at bounding box center [250, 75] width 51 height 5
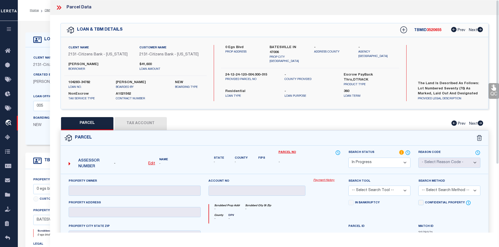
click at [78, 63] on label "ZACHARY W SCHMITT" at bounding box center [99, 64] width 63 height 5
click at [100, 64] on label "ZACHARY W SCHMITT" at bounding box center [99, 64] width 63 height 5
click at [75, 63] on label "ZACHARY W SCHMITT" at bounding box center [99, 64] width 63 height 5
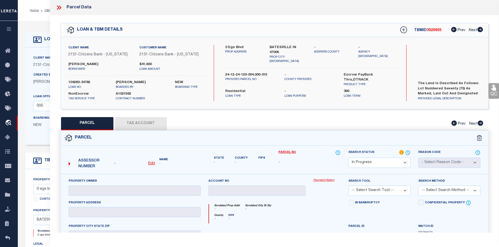
click at [75, 63] on label "ZACHARY W SCHMITT" at bounding box center [99, 64] width 63 height 5
click at [98, 65] on label "ZACHARY W SCHMITT" at bounding box center [99, 64] width 63 height 5
drag, startPoint x: 67, startPoint y: 63, endPoint x: 109, endPoint y: 64, distance: 42.7
click at [109, 64] on div "ZACHARY W SCHMITT borrower" at bounding box center [99, 66] width 71 height 9
click at [109, 69] on p "borrower" at bounding box center [99, 69] width 63 height 4
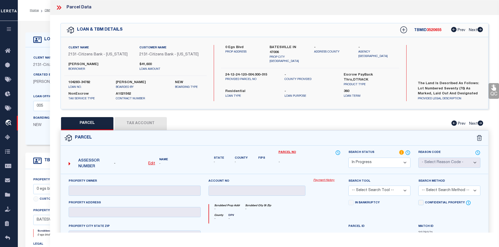
click at [77, 64] on label "ZACHARY W SCHMITT" at bounding box center [99, 64] width 63 height 5
drag, startPoint x: 226, startPoint y: 47, endPoint x: 245, endPoint y: 45, distance: 18.9
click at [244, 45] on label "0 egs blvd" at bounding box center [243, 47] width 37 height 5
drag, startPoint x: 224, startPoint y: 64, endPoint x: 278, endPoint y: 69, distance: 53.3
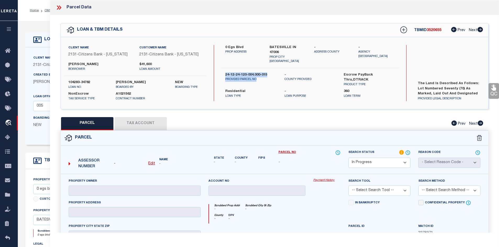
click at [278, 73] on div "24-12-24-120-004.000-015 PROVIDED PARCEL NO" at bounding box center [250, 80] width 59 height 15
click at [258, 89] on label "Residential" at bounding box center [250, 91] width 51 height 5
drag, startPoint x: 225, startPoint y: 64, endPoint x: 267, endPoint y: 66, distance: 41.7
click at [267, 73] on label "24-12-24-120-004.000-015" at bounding box center [250, 75] width 51 height 5
drag, startPoint x: 228, startPoint y: 46, endPoint x: 241, endPoint y: 46, distance: 12.8
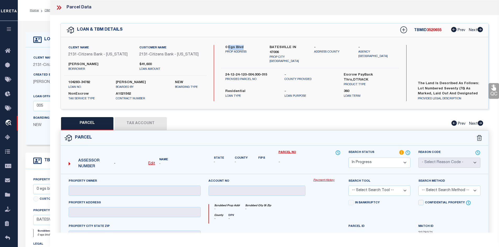
click at [241, 46] on label "0 egs blvd" at bounding box center [243, 47] width 37 height 5
drag, startPoint x: 225, startPoint y: 64, endPoint x: 272, endPoint y: 65, distance: 47.4
click at [272, 73] on label "24-12-24-120-004.000-015" at bounding box center [250, 75] width 51 height 5
click at [152, 163] on u "Edit" at bounding box center [151, 164] width 7 height 4
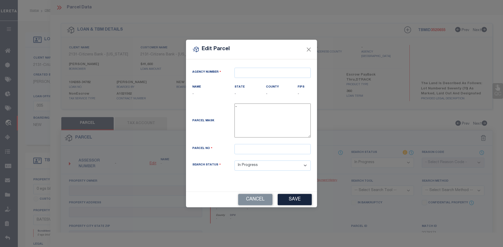
drag, startPoint x: 264, startPoint y: 43, endPoint x: 207, endPoint y: 44, distance: 57.1
click at [207, 44] on div "Edit Parcel" at bounding box center [251, 50] width 131 height 20
drag, startPoint x: 267, startPoint y: 46, endPoint x: 226, endPoint y: 47, distance: 40.6
click at [226, 47] on div "Edit Parcel" at bounding box center [251, 50] width 131 height 20
click at [253, 201] on button "Cancel" at bounding box center [255, 199] width 34 height 11
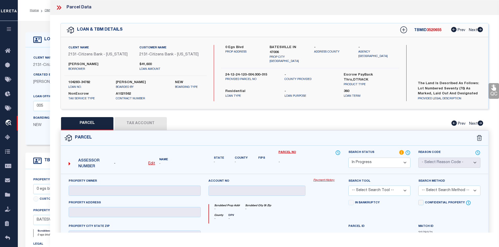
click at [150, 164] on u "Edit" at bounding box center [151, 164] width 7 height 4
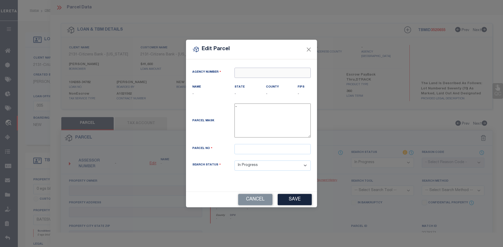
click at [245, 73] on input "text" at bounding box center [272, 73] width 76 height 10
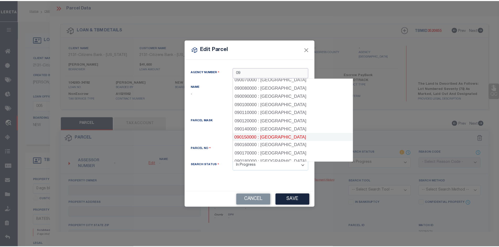
scroll to position [79, 0]
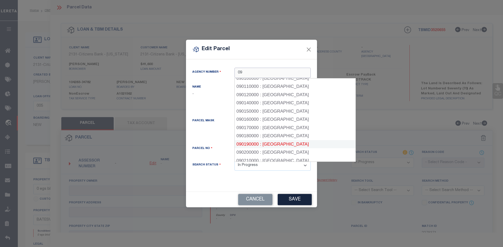
click at [284, 145] on div "090190000 : FRANKLIN COUNTY" at bounding box center [295, 144] width 121 height 8
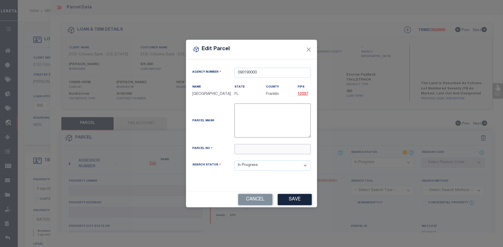
click at [242, 153] on input "text" at bounding box center [272, 149] width 76 height 10
paste input "24-12-24-120-004.000-015"
click at [292, 201] on button "Save" at bounding box center [295, 199] width 34 height 11
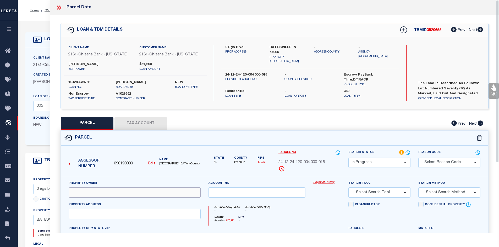
click at [106, 191] on input "text" at bounding box center [135, 193] width 132 height 10
paste input "Schmitt, Zachary William & Madeline Jane"
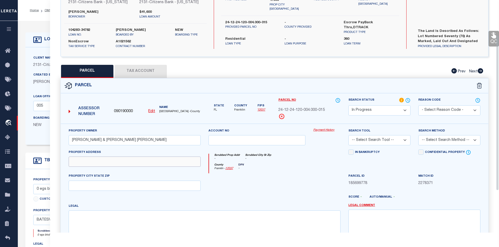
click at [87, 162] on input "text" at bounding box center [135, 162] width 132 height 10
paste input "Egs Blvd"
click at [86, 183] on input "text" at bounding box center [135, 186] width 132 height 10
paste input "Batesville,IN 47006"
click at [85, 215] on textarea at bounding box center [205, 227] width 272 height 33
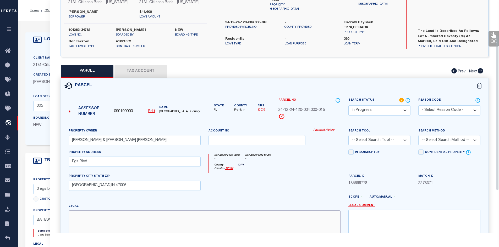
paste textarea "PT SE NW 24-10-11 LOT 70 LAKE OF THE WOODS PH 7 1.174A"
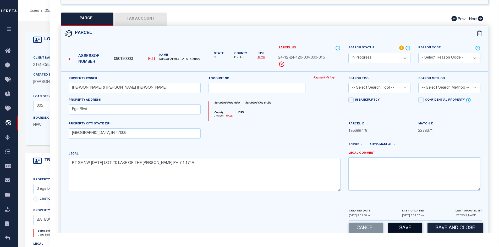
click at [406, 228] on button "Save" at bounding box center [405, 228] width 34 height 11
click at [134, 20] on button "Tax Account" at bounding box center [140, 19] width 52 height 13
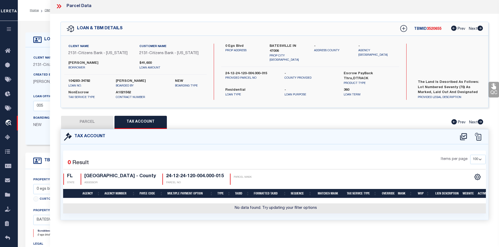
scroll to position [0, 0]
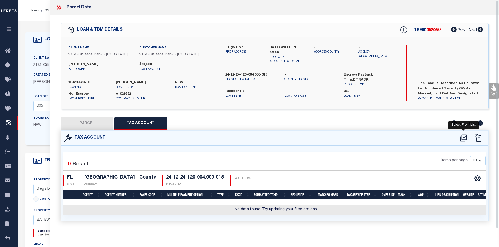
click at [462, 137] on icon at bounding box center [463, 138] width 9 height 8
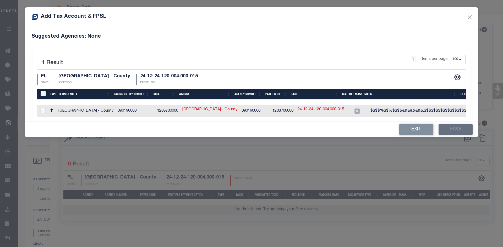
click at [42, 110] on input "checkbox" at bounding box center [43, 110] width 5 height 5
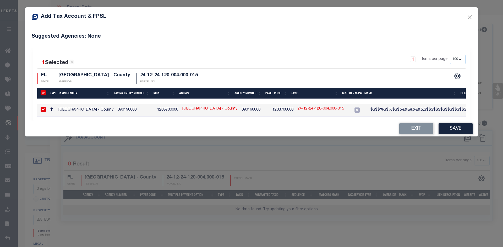
click at [304, 110] on link "24-12-24-120-004.000-015" at bounding box center [320, 109] width 46 height 6
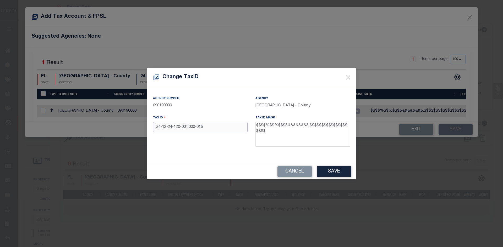
click at [197, 128] on input "24-12-24-120-004.000-015" at bounding box center [200, 127] width 95 height 10
click at [335, 173] on button "Save" at bounding box center [334, 171] width 34 height 11
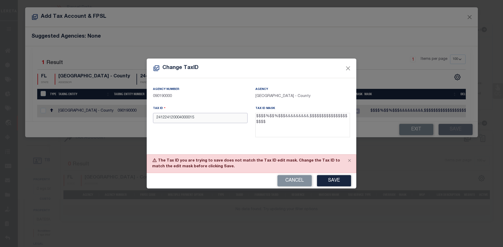
drag, startPoint x: 199, startPoint y: 118, endPoint x: 151, endPoint y: 118, distance: 48.2
click at [151, 118] on div "Tax ID 241224120004000015" at bounding box center [200, 123] width 102 height 34
paste input "-12-24-120-004.000-"
click at [329, 182] on button "Save" at bounding box center [334, 180] width 34 height 11
click at [327, 182] on div "Cancel Save" at bounding box center [251, 180] width 209 height 15
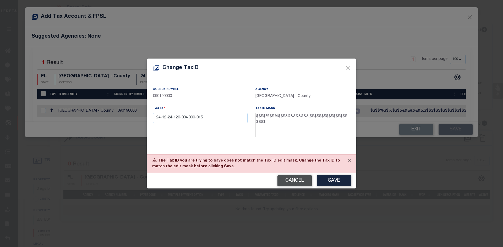
click at [294, 181] on button "Cancel" at bounding box center [294, 180] width 34 height 11
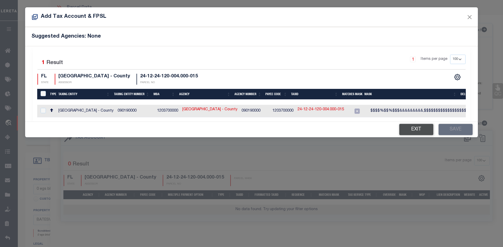
click at [417, 133] on button "Exit" at bounding box center [416, 129] width 34 height 11
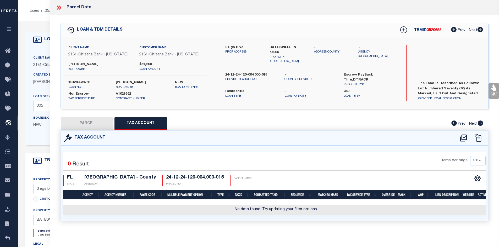
click at [95, 120] on button "PARCEL" at bounding box center [87, 123] width 52 height 13
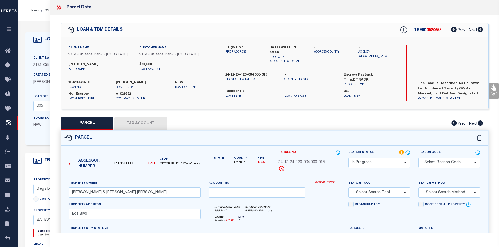
click at [139, 125] on button "Tax Account" at bounding box center [140, 123] width 52 height 13
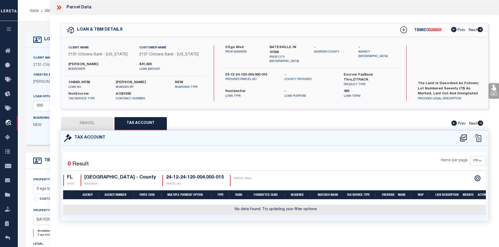
click at [92, 123] on button "PARCEL" at bounding box center [87, 123] width 52 height 13
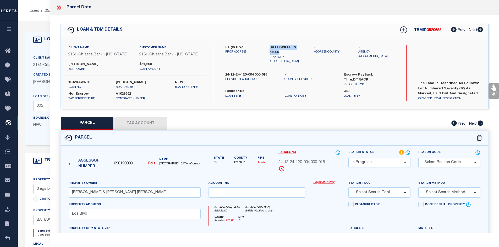
drag, startPoint x: 269, startPoint y: 46, endPoint x: 308, endPoint y: 47, distance: 39.3
click at [308, 47] on div "BATESVILLE IN 47006 PROP CITY ST ZIP" at bounding box center [288, 54] width 45 height 19
click at [130, 122] on button "Tax Account" at bounding box center [140, 123] width 52 height 13
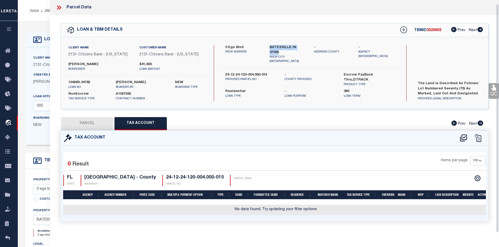
scroll to position [4, 0]
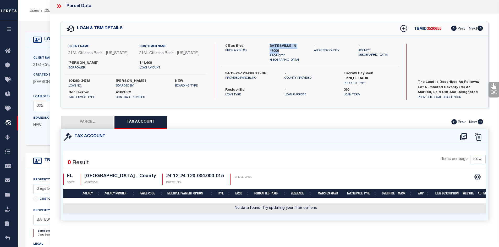
click at [91, 117] on button "PARCEL" at bounding box center [87, 122] width 52 height 13
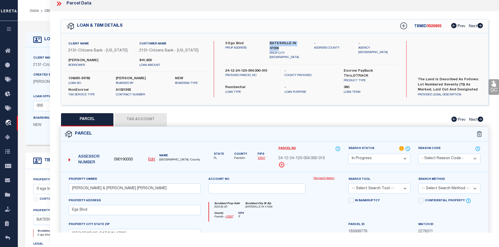
click at [136, 120] on button "Tax Account" at bounding box center [140, 119] width 52 height 13
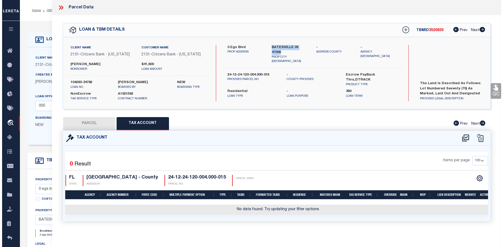
scroll to position [0, 0]
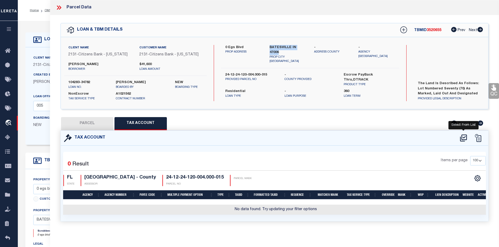
click at [464, 137] on icon at bounding box center [463, 138] width 7 height 7
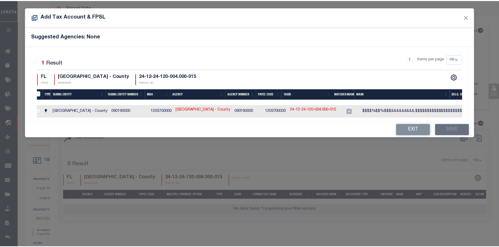
scroll to position [0, 3]
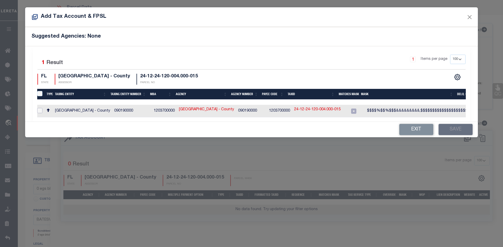
click at [40, 110] on input "checkbox" at bounding box center [39, 110] width 5 height 5
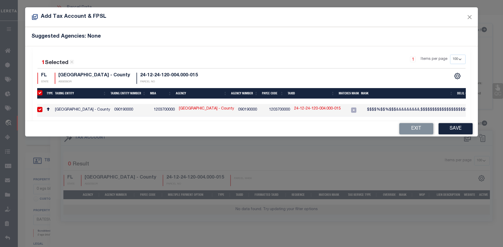
click at [303, 108] on link "24-12-24-120-004.000-015" at bounding box center [317, 109] width 46 height 6
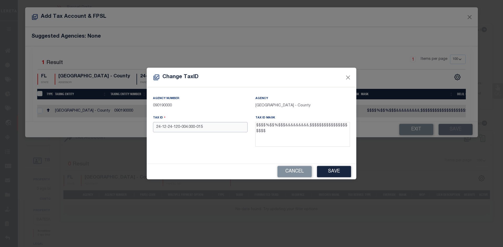
click at [197, 127] on input "24-12-24-120-004.000-015" at bounding box center [200, 127] width 95 height 10
click at [189, 128] on input "24-12-24-120-004.000015" at bounding box center [200, 127] width 95 height 10
click at [182, 128] on input "24-12-24-120-004000015" at bounding box center [200, 127] width 95 height 10
click at [174, 127] on input "24-12-24-120004000015" at bounding box center [200, 127] width 95 height 10
click at [168, 127] on input "24-12-24120004000015" at bounding box center [200, 127] width 95 height 10
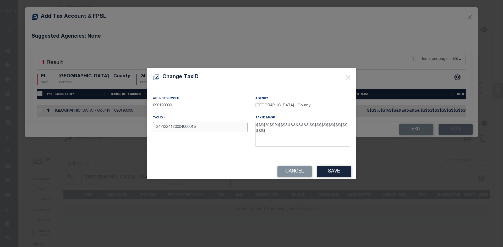
click at [163, 128] on input "24-1224120004000015" at bounding box center [200, 127] width 95 height 10
click at [325, 170] on button "Save" at bounding box center [334, 171] width 34 height 11
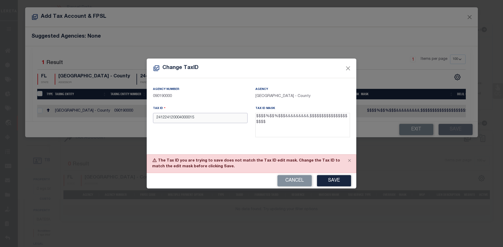
click at [174, 119] on input "241224120004000015" at bounding box center [200, 118] width 95 height 10
click at [292, 182] on button "Cancel" at bounding box center [294, 180] width 34 height 11
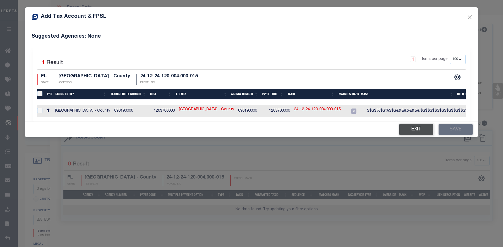
click at [414, 134] on button "Exit" at bounding box center [416, 129] width 34 height 11
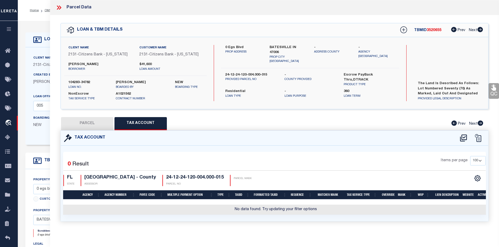
click at [92, 125] on button "PARCEL" at bounding box center [87, 123] width 52 height 13
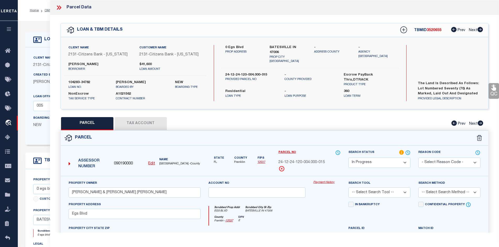
scroll to position [52, 0]
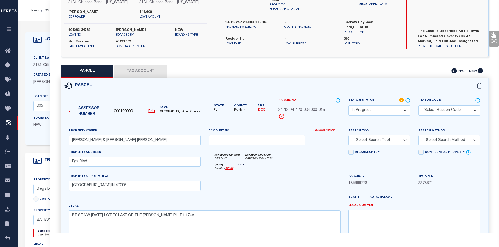
click at [152, 111] on u "Edit" at bounding box center [151, 112] width 7 height 4
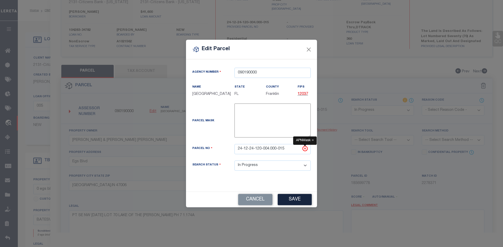
click at [305, 150] on icon at bounding box center [304, 148] width 1 height 1
drag, startPoint x: 287, startPoint y: 152, endPoint x: 213, endPoint y: 151, distance: 73.3
click at [213, 151] on div "Parcel No 24-12-24-120-004.000-015" at bounding box center [251, 149] width 126 height 10
paste input "1224120004000"
click at [302, 202] on button "Save" at bounding box center [295, 199] width 34 height 11
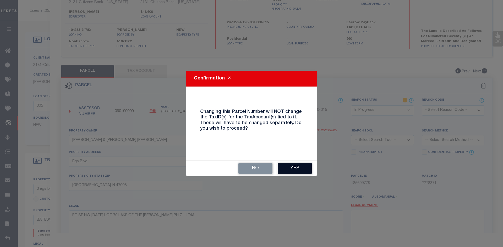
click at [295, 170] on button "Yes" at bounding box center [295, 168] width 34 height 11
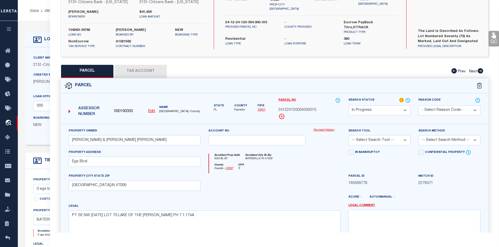
click at [135, 72] on button "Tax Account" at bounding box center [140, 71] width 52 height 13
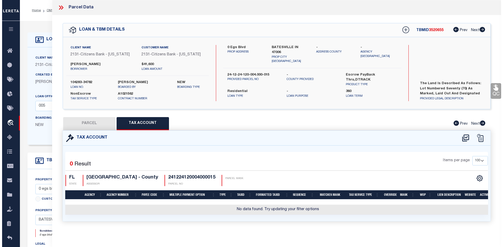
scroll to position [0, 0]
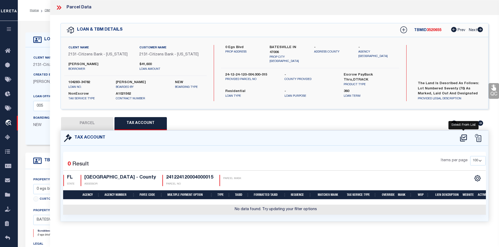
click at [463, 137] on icon at bounding box center [463, 138] width 7 height 7
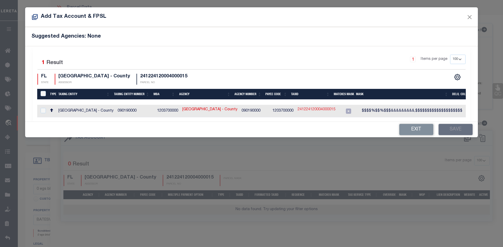
click at [310, 111] on link "241224120004000015" at bounding box center [316, 110] width 38 height 6
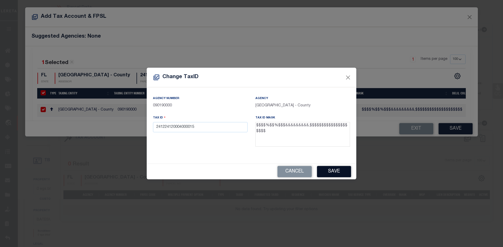
click at [333, 172] on button "Save" at bounding box center [334, 171] width 34 height 11
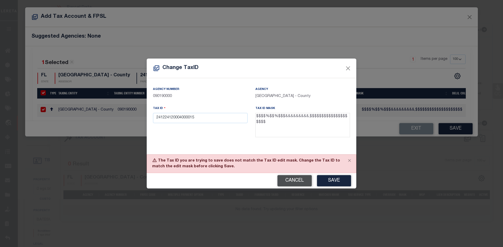
click at [294, 183] on button "Cancel" at bounding box center [294, 180] width 34 height 11
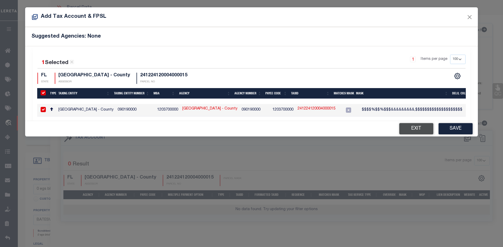
click at [419, 131] on button "Exit" at bounding box center [416, 128] width 34 height 11
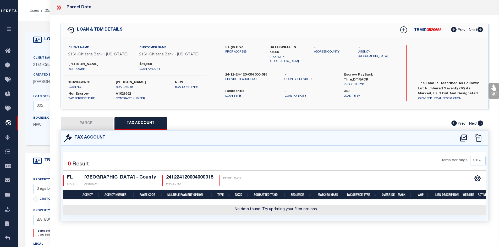
click at [94, 124] on button "PARCEL" at bounding box center [87, 123] width 52 height 13
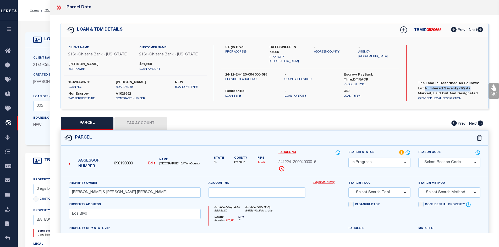
drag, startPoint x: 425, startPoint y: 88, endPoint x: 469, endPoint y: 87, distance: 44.3
click at [469, 87] on label "The Land is described as follows: Lot Numbered Seventy (70) as marked, laid out…" at bounding box center [449, 89] width 71 height 16
click at [144, 126] on button "Tax Account" at bounding box center [140, 123] width 52 height 13
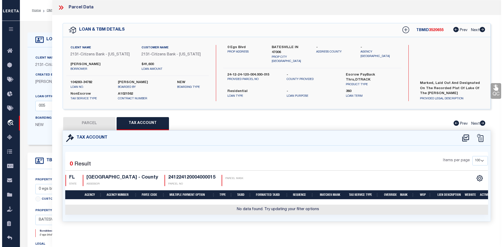
scroll to position [26, 0]
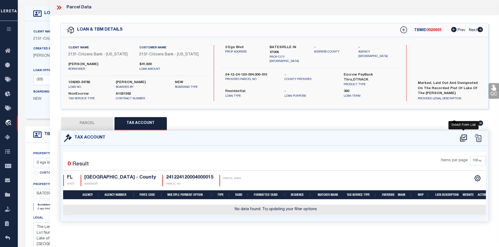
click at [463, 137] on icon at bounding box center [463, 138] width 9 height 8
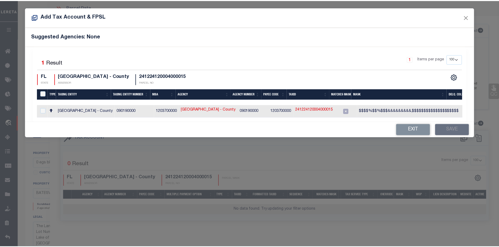
scroll to position [0, 40]
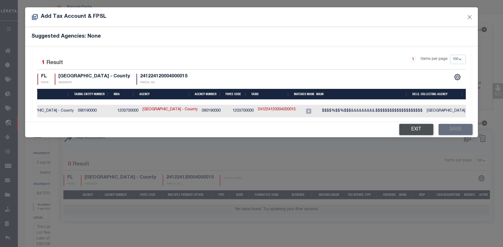
click at [414, 135] on button "Exit" at bounding box center [416, 129] width 34 height 11
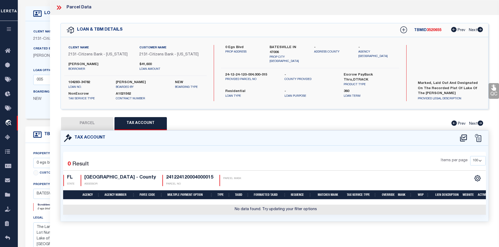
click at [60, 7] on icon at bounding box center [60, 7] width 2 height 4
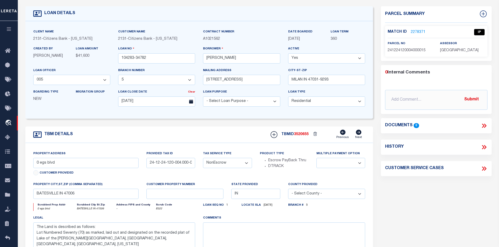
scroll to position [0, 0]
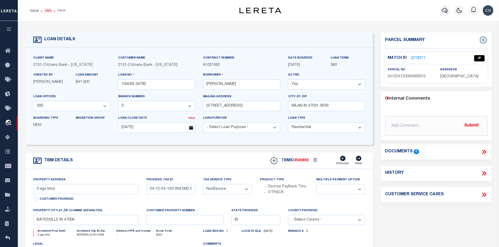
click at [47, 9] on link "OMS" at bounding box center [48, 10] width 7 height 3
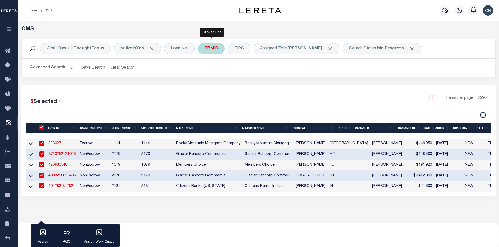
click at [209, 48] on div "TBMID" at bounding box center [211, 48] width 27 height 11
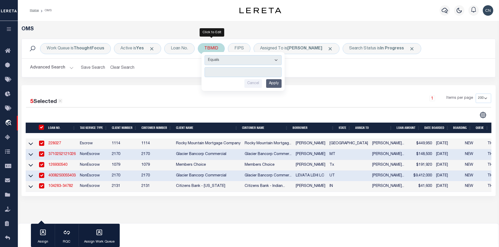
click at [220, 74] on input "number" at bounding box center [242, 72] width 77 height 10
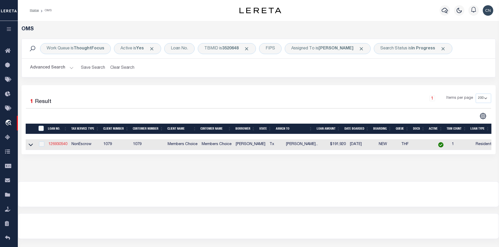
click at [63, 145] on link "126930540" at bounding box center [57, 145] width 19 height 4
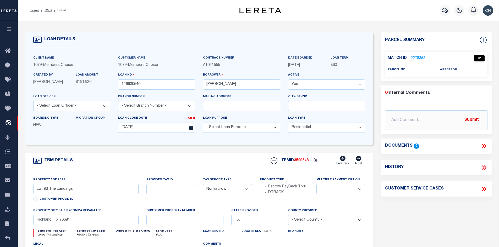
click at [416, 58] on link "2278358" at bounding box center [418, 58] width 15 height 5
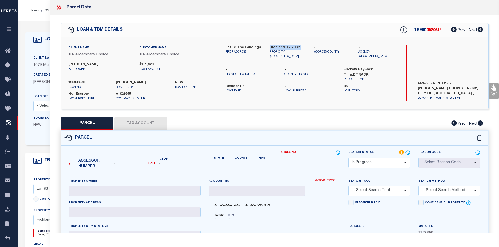
drag, startPoint x: 270, startPoint y: 46, endPoint x: 304, endPoint y: 47, distance: 34.3
click at [304, 47] on label "Richland Tx 76681" at bounding box center [287, 47] width 37 height 5
click at [57, 8] on icon at bounding box center [59, 7] width 7 height 7
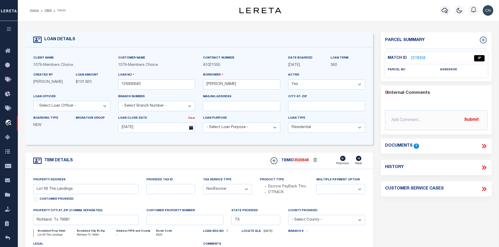
click at [300, 162] on span "3520648" at bounding box center [301, 161] width 15 height 4
click at [48, 10] on link "OMS" at bounding box center [48, 10] width 7 height 3
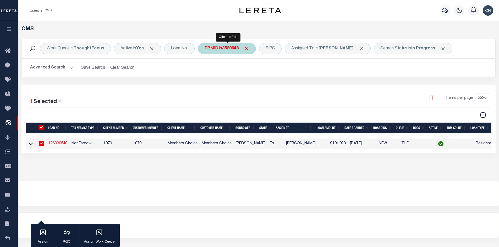
click at [219, 49] on div "TBMID is 3520648" at bounding box center [227, 48] width 58 height 11
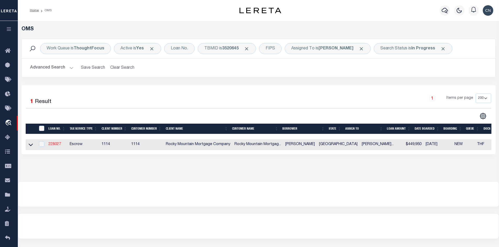
click at [54, 143] on link "228027" at bounding box center [54, 145] width 13 height 4
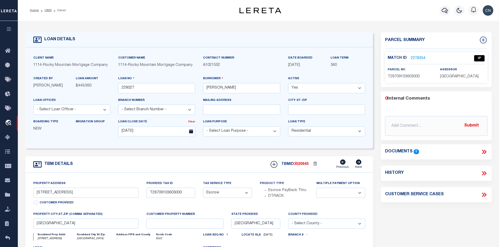
click at [414, 57] on link "2278354" at bounding box center [418, 58] width 15 height 5
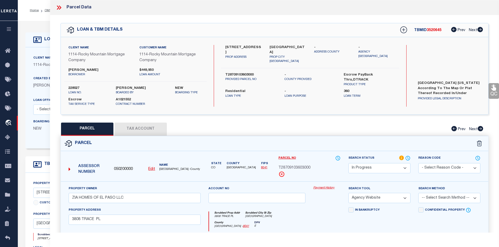
click at [135, 131] on button "Tax Account" at bounding box center [140, 129] width 52 height 13
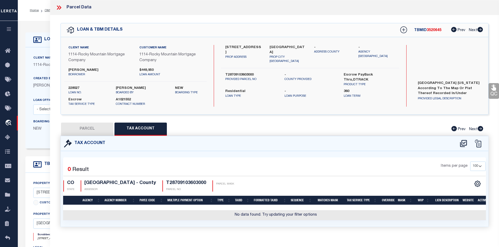
click at [87, 128] on button "PARCEL" at bounding box center [87, 129] width 52 height 13
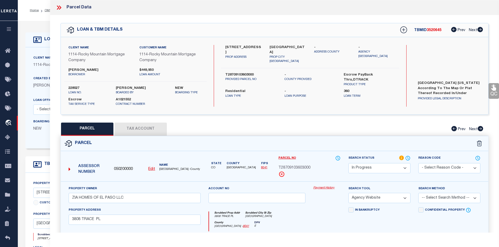
click at [144, 128] on button "Tax Account" at bounding box center [140, 129] width 52 height 13
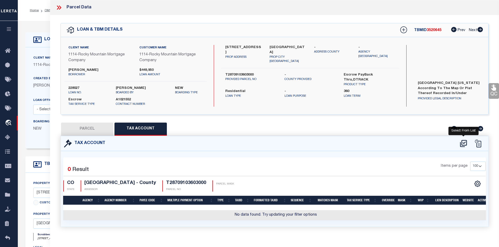
click at [464, 142] on icon at bounding box center [463, 143] width 7 height 7
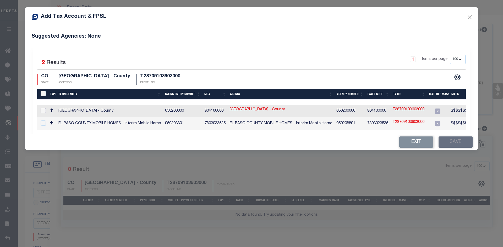
click at [45, 110] on input "checkbox" at bounding box center [43, 110] width 5 height 5
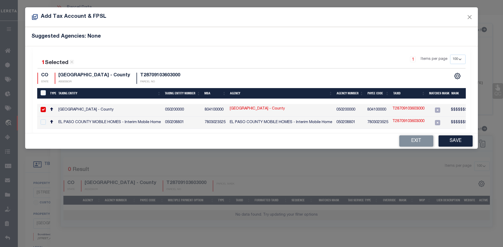
click at [403, 109] on link "T28709103603000" at bounding box center [408, 109] width 32 height 6
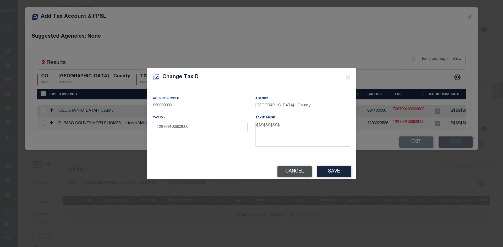
click at [294, 174] on button "Cancel" at bounding box center [294, 171] width 34 height 11
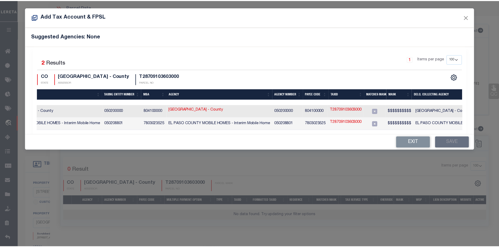
scroll to position [0, 63]
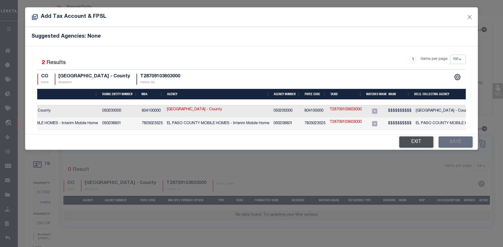
click at [416, 146] on button "Exit" at bounding box center [416, 142] width 34 height 11
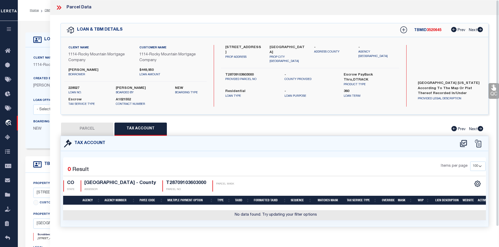
click at [58, 7] on icon at bounding box center [59, 7] width 7 height 7
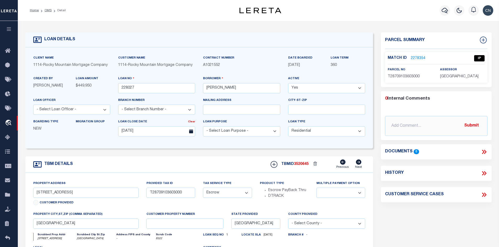
click at [420, 215] on div "Parcel Summary Match ID 2278354 0" at bounding box center [436, 177] width 119 height 290
